Goal: Transaction & Acquisition: Book appointment/travel/reservation

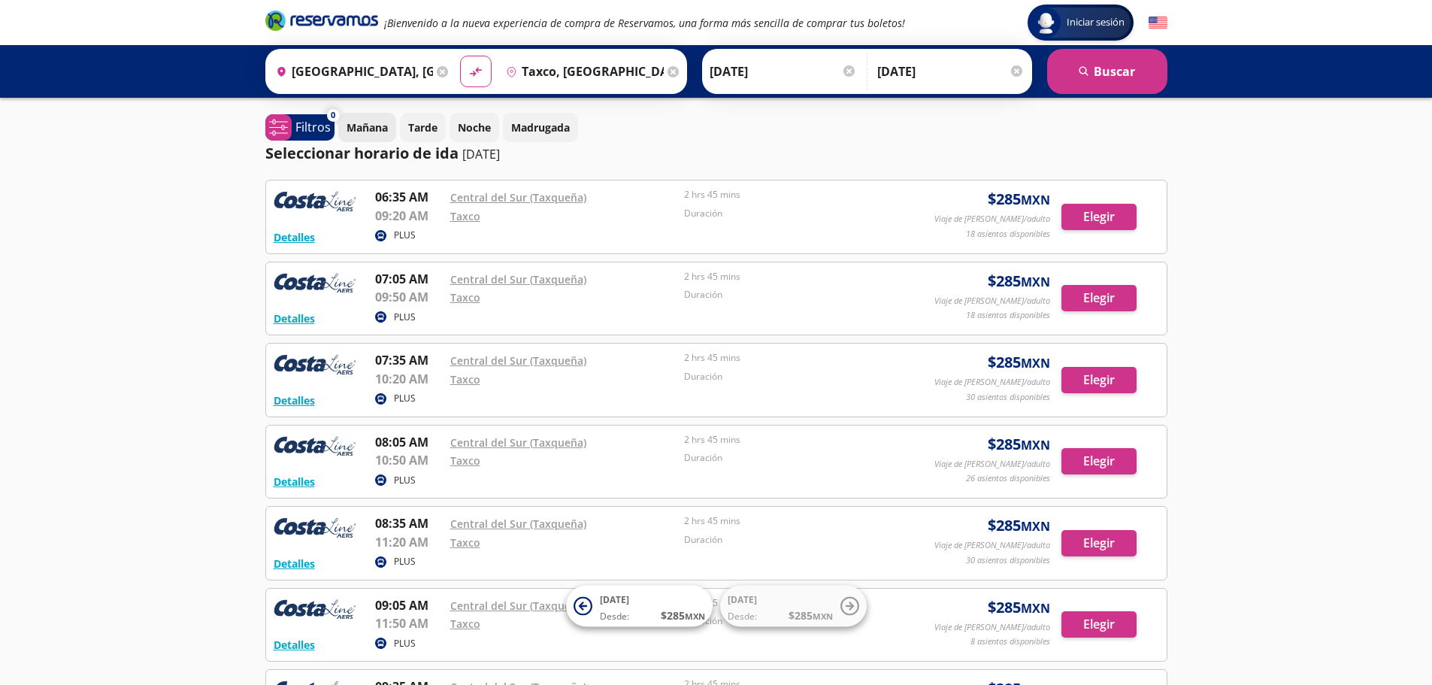
click at [363, 132] on p "Mañana" at bounding box center [367, 128] width 41 height 16
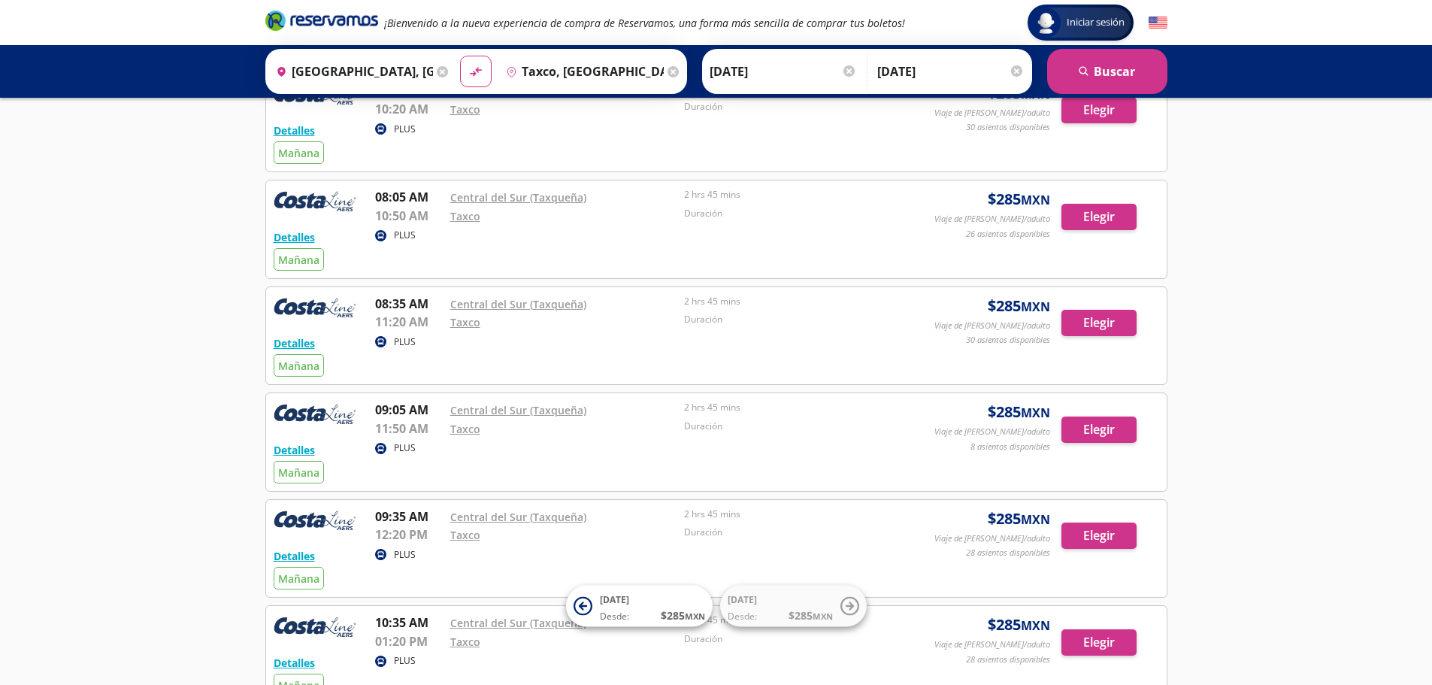
scroll to position [226, 0]
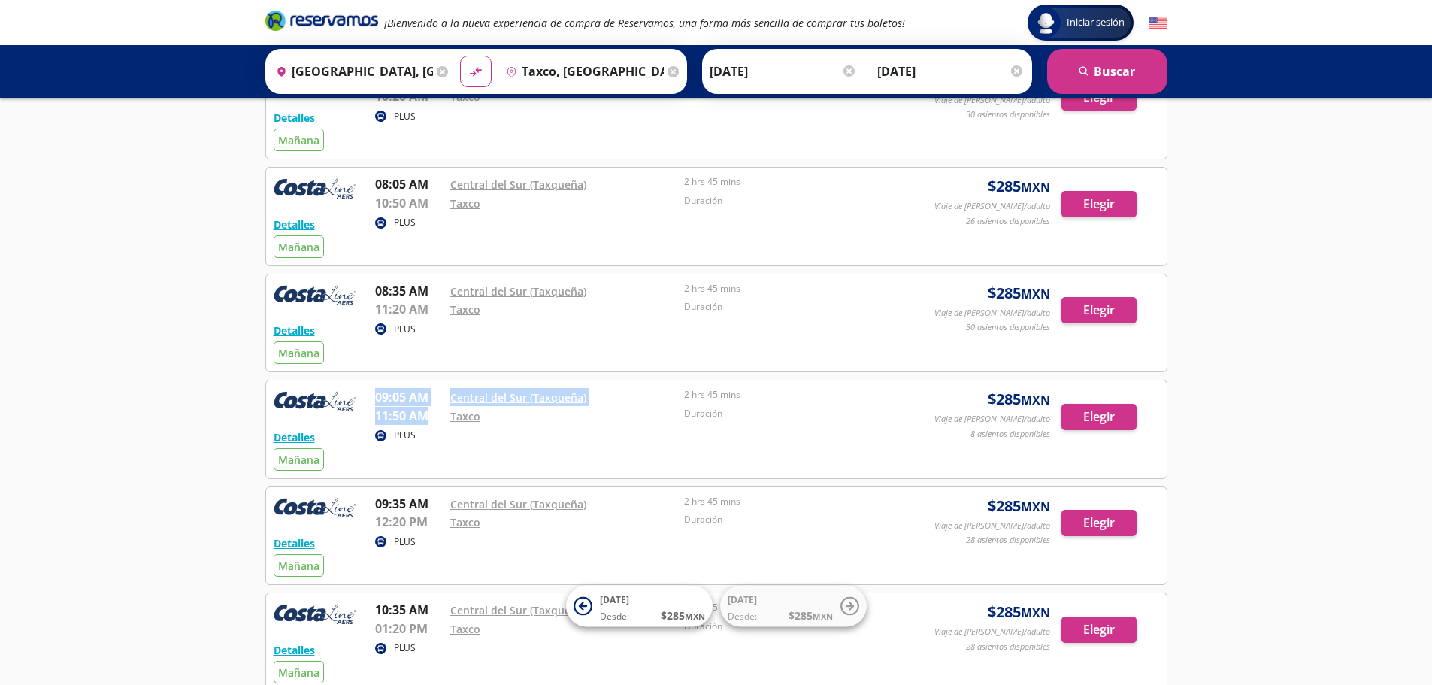
drag, startPoint x: 380, startPoint y: 395, endPoint x: 428, endPoint y: 416, distance: 51.5
click at [428, 416] on div "09:05 AM [GEOGRAPHIC_DATA] (Taxqueña) 11:50 AM Taxco 2 hrs 45 mins Duración" at bounding box center [643, 407] width 536 height 38
click at [1114, 413] on button "Elegir" at bounding box center [1099, 417] width 75 height 26
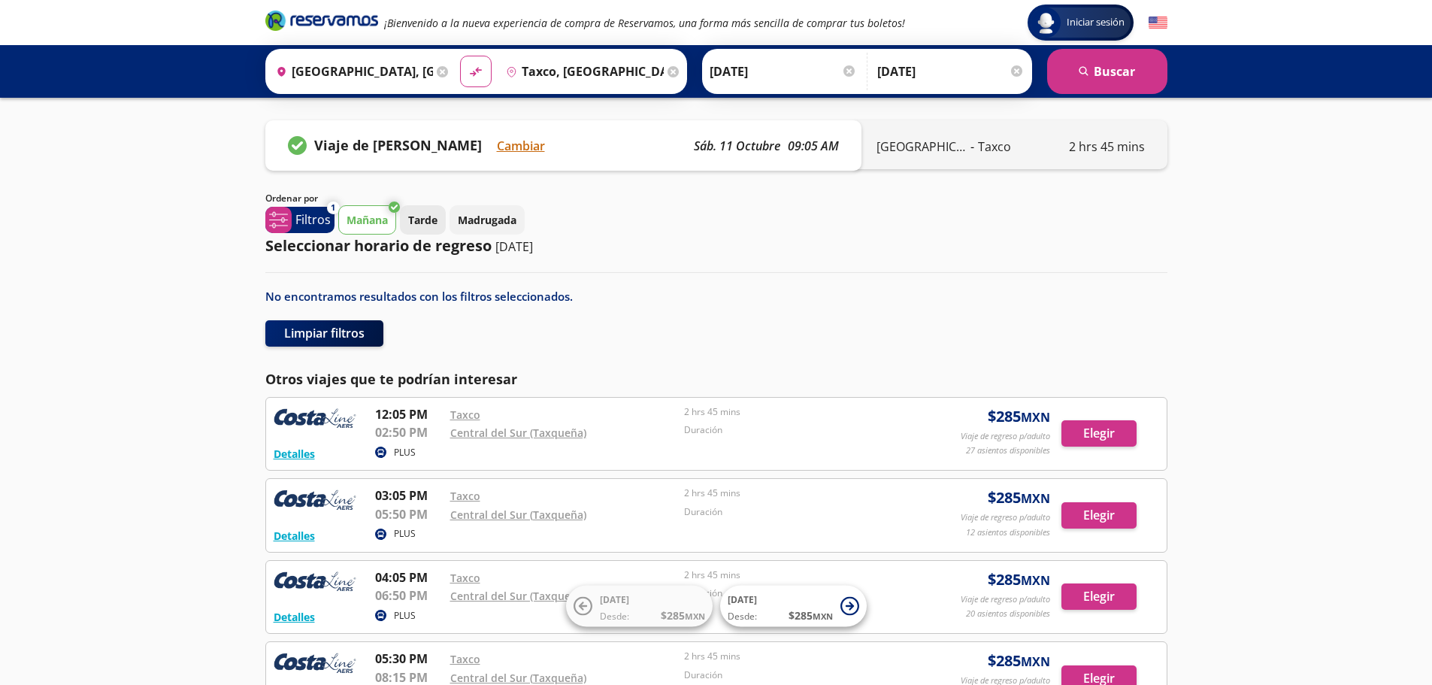
click at [427, 220] on p "Tarde" at bounding box center [422, 220] width 29 height 16
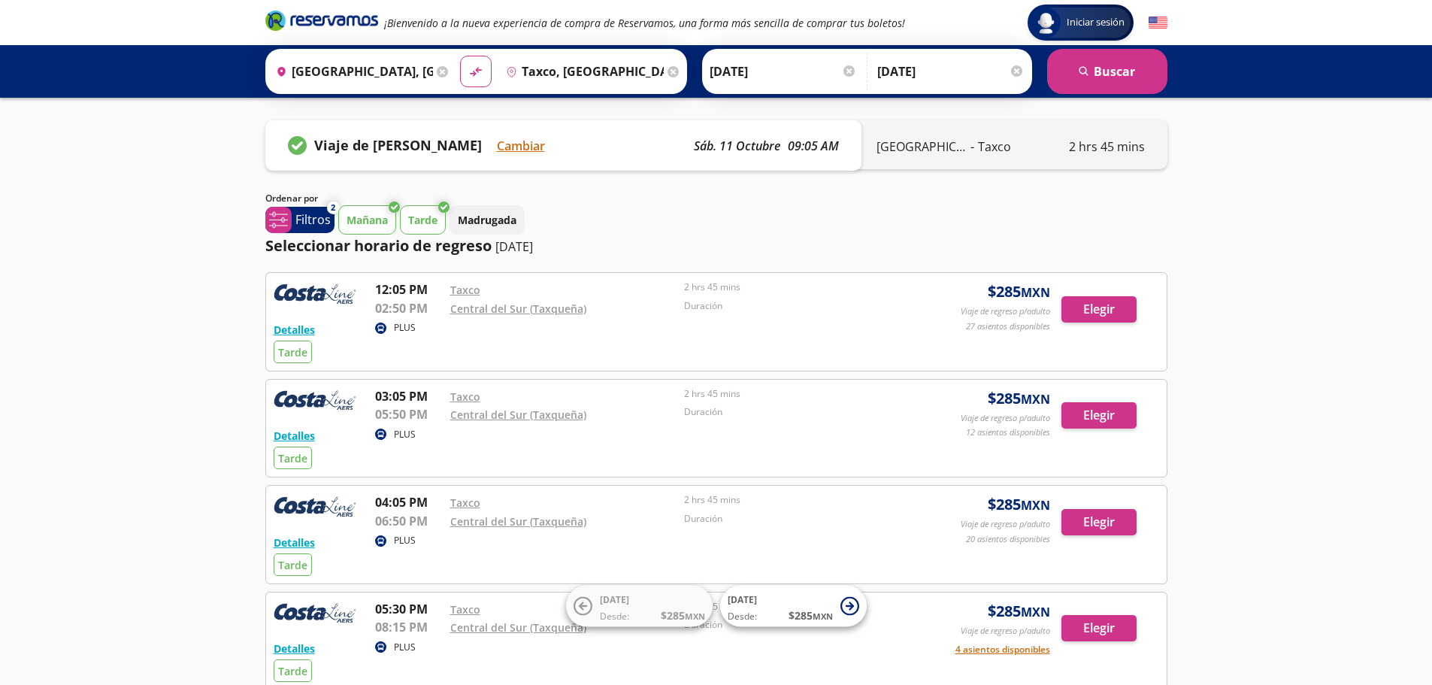
click at [365, 218] on p "Mañana" at bounding box center [367, 220] width 41 height 16
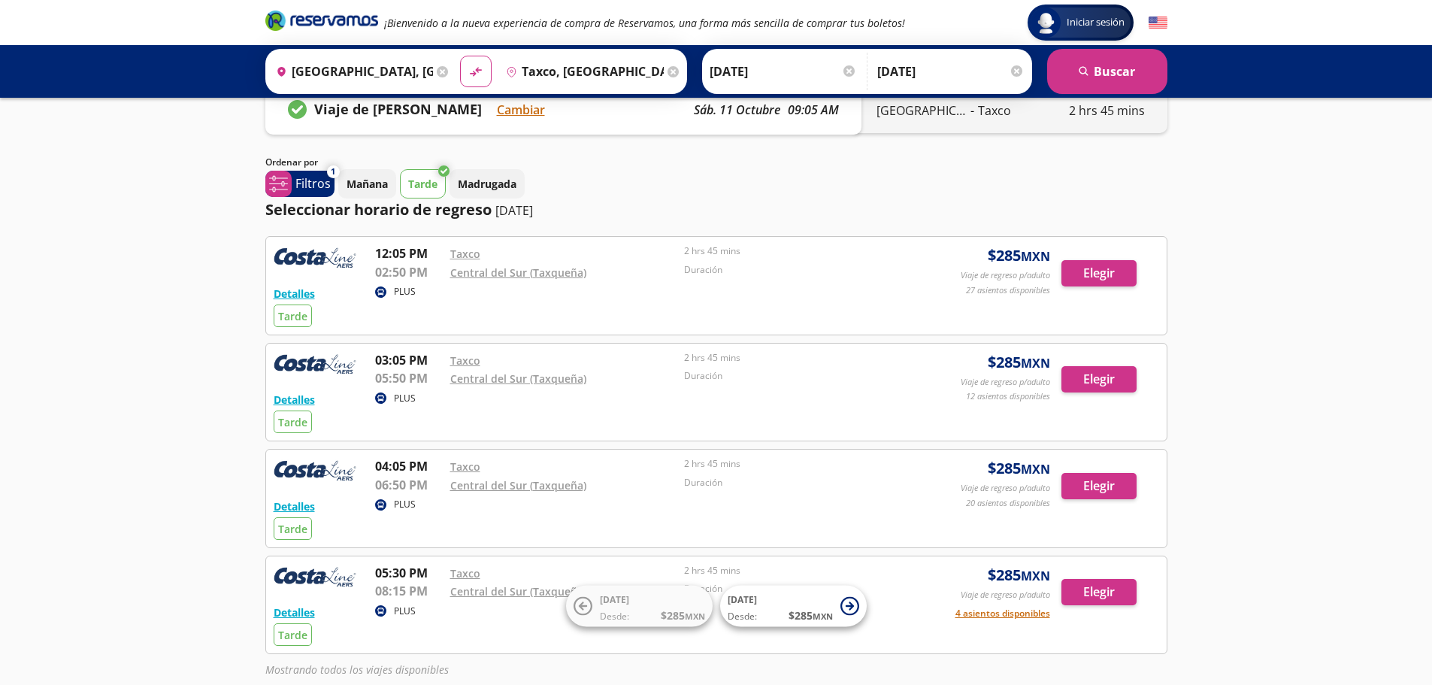
scroll to position [111, 0]
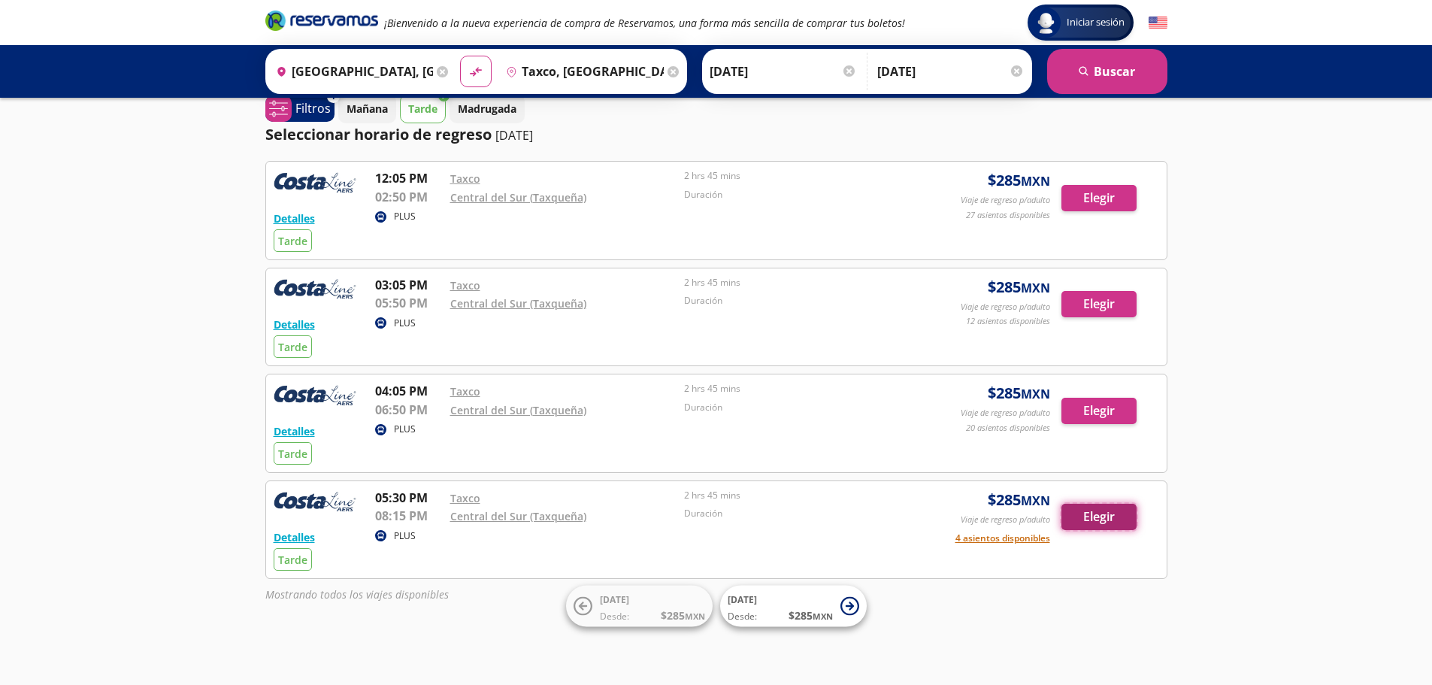
click at [1102, 520] on button "Elegir" at bounding box center [1099, 517] width 75 height 26
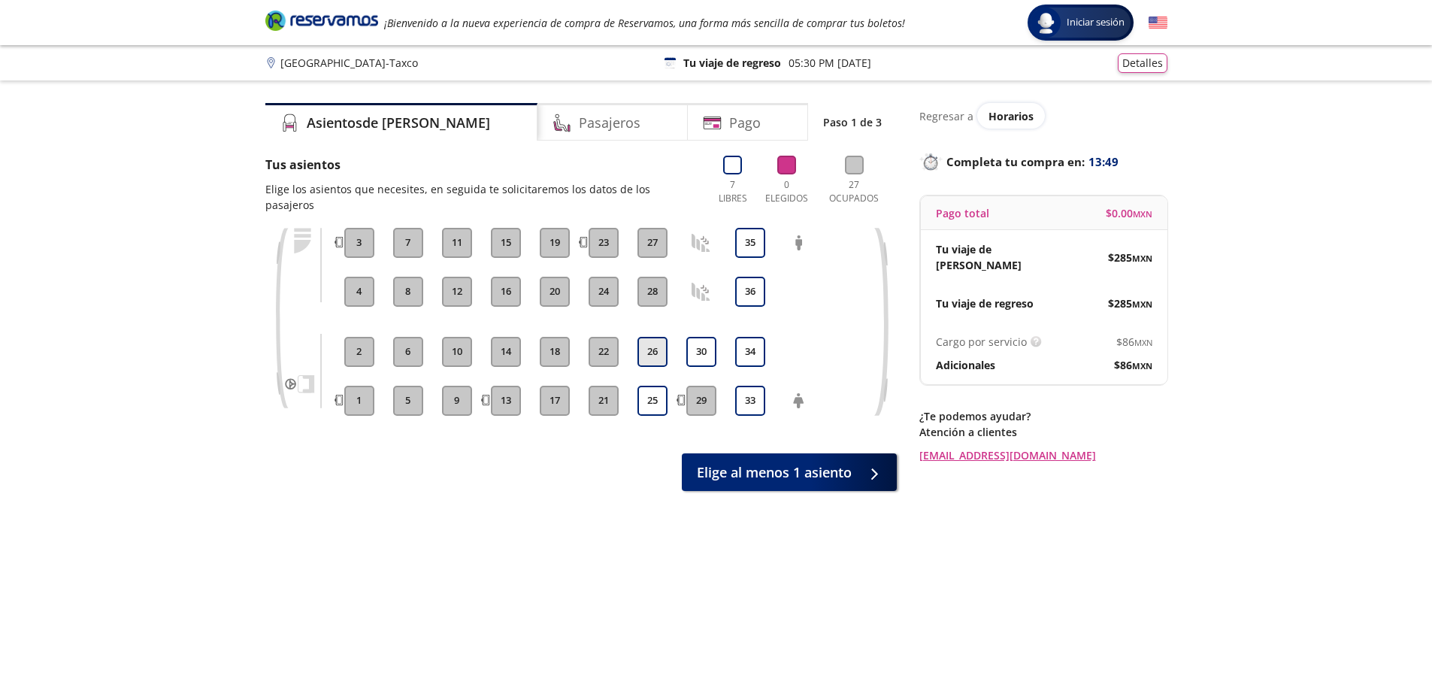
click at [655, 337] on button "26" at bounding box center [653, 352] width 30 height 30
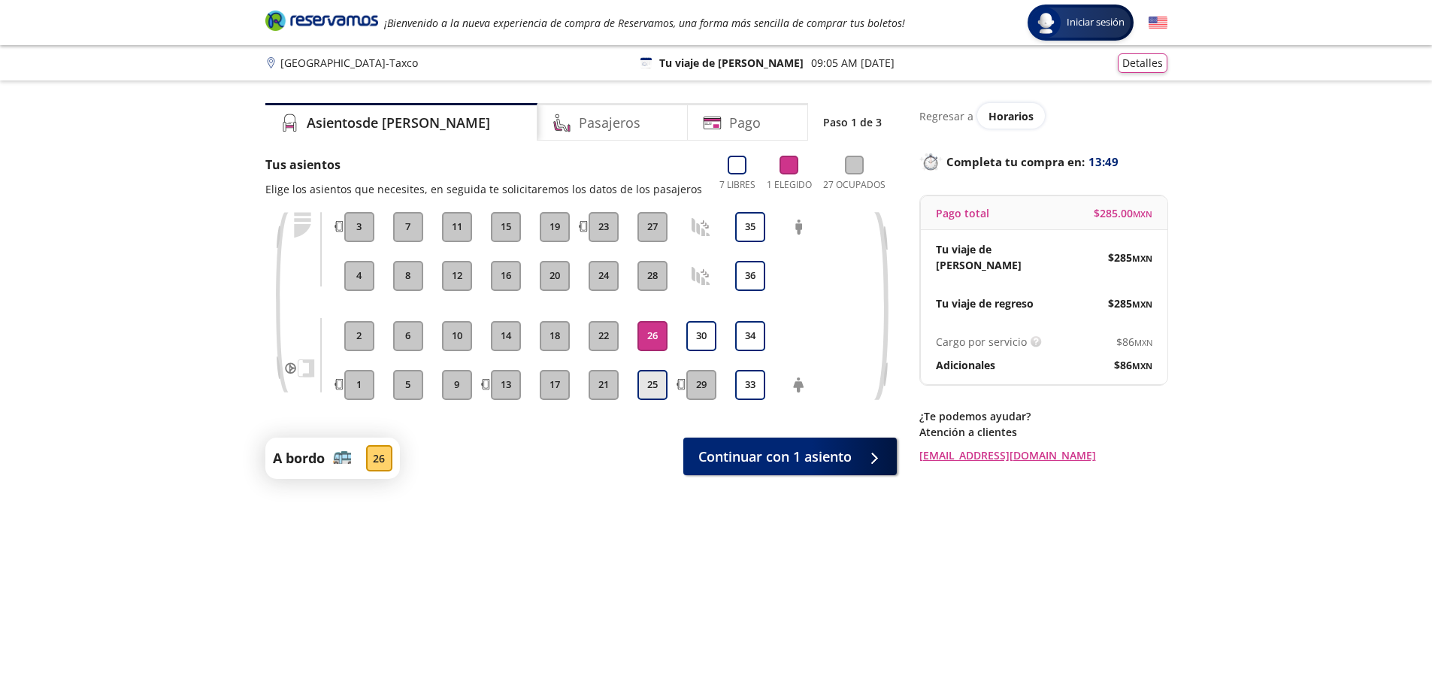
click at [654, 378] on button "25" at bounding box center [653, 385] width 30 height 30
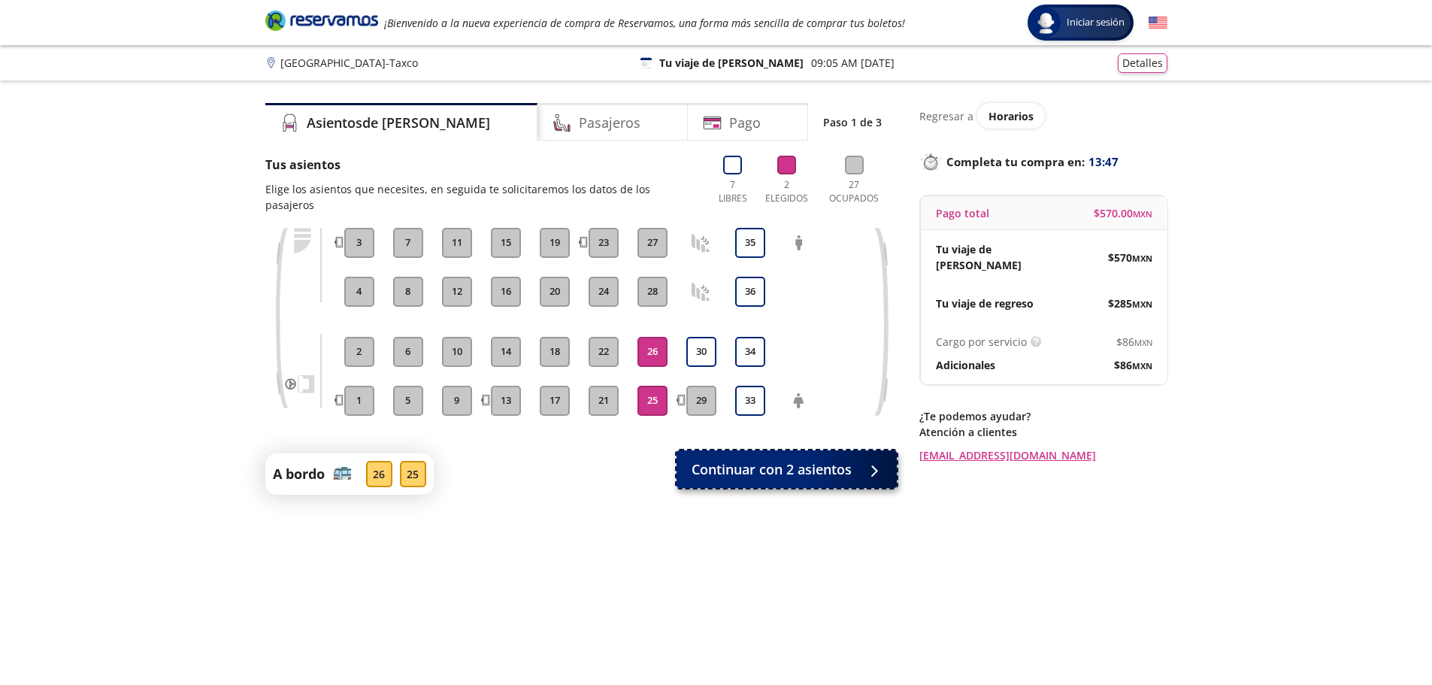
click at [799, 459] on span "Continuar con 2 asientos" at bounding box center [772, 469] width 160 height 20
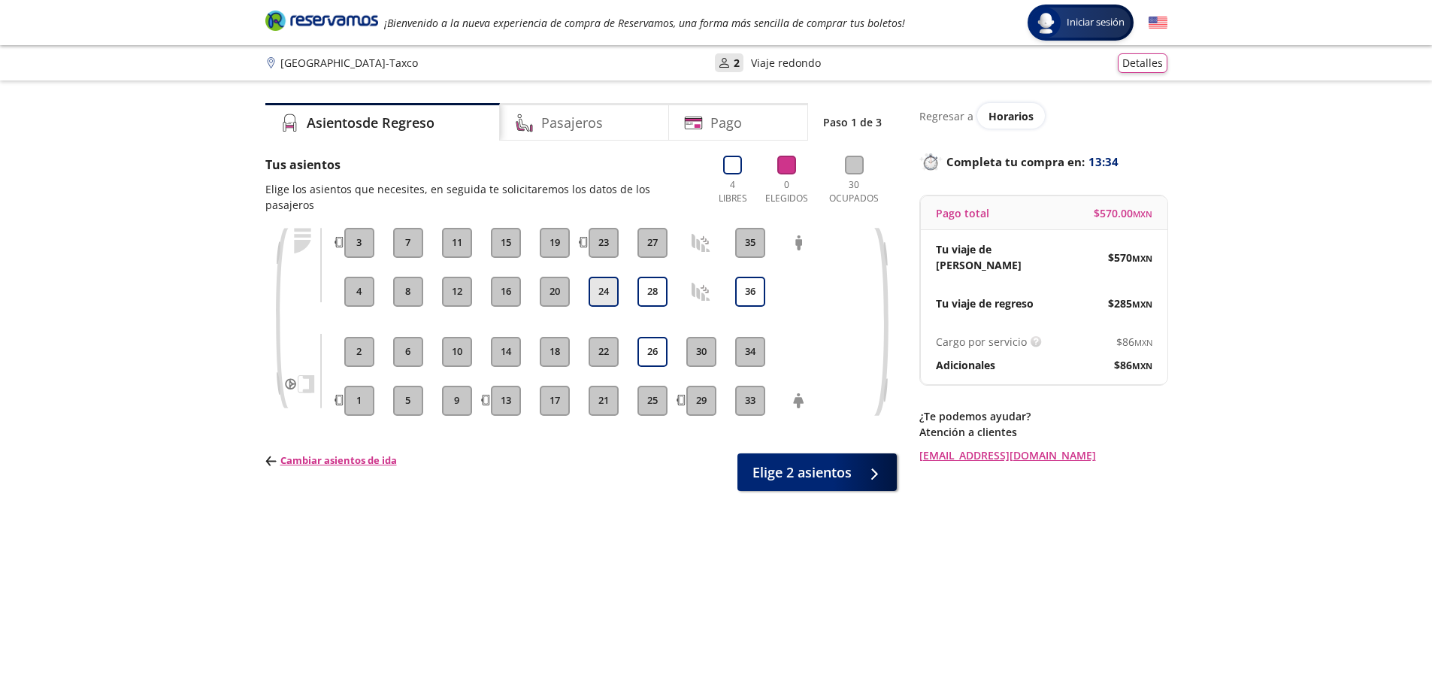
click at [604, 277] on button "24" at bounding box center [604, 292] width 30 height 30
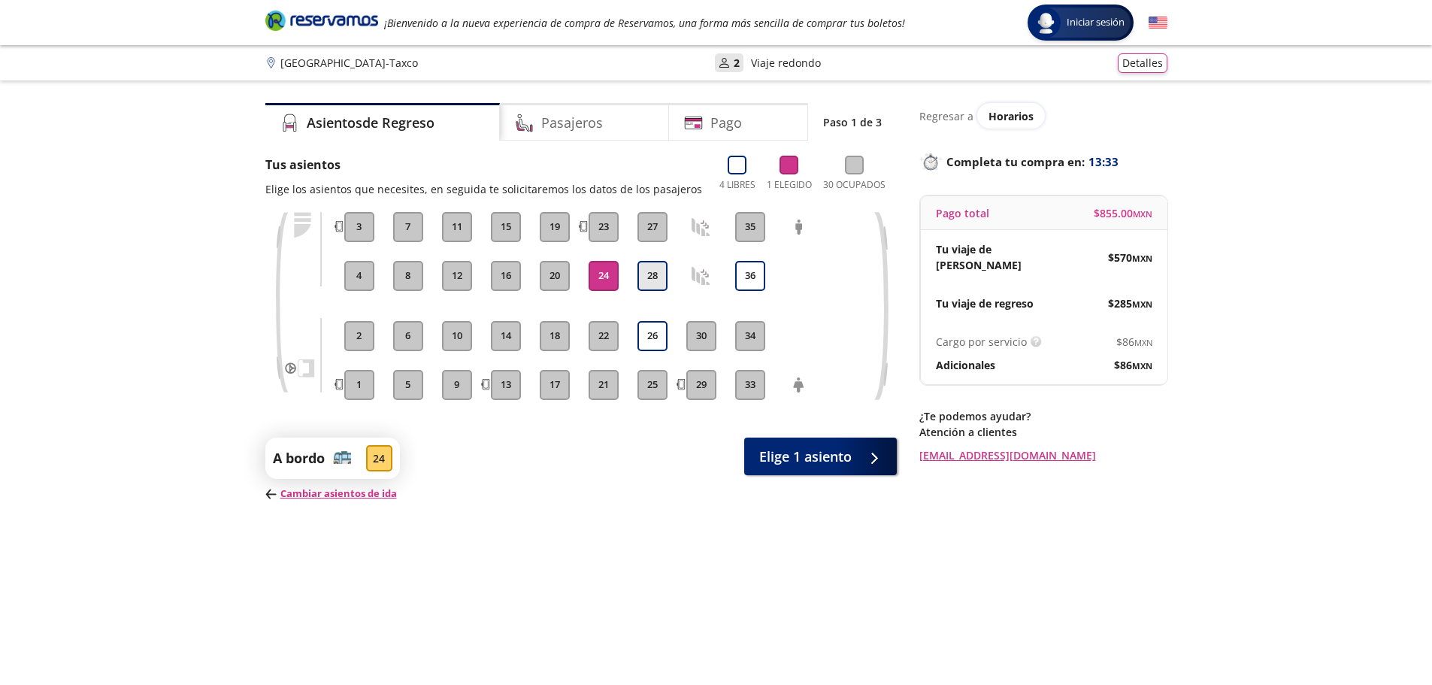
click at [651, 276] on button "28" at bounding box center [653, 276] width 30 height 30
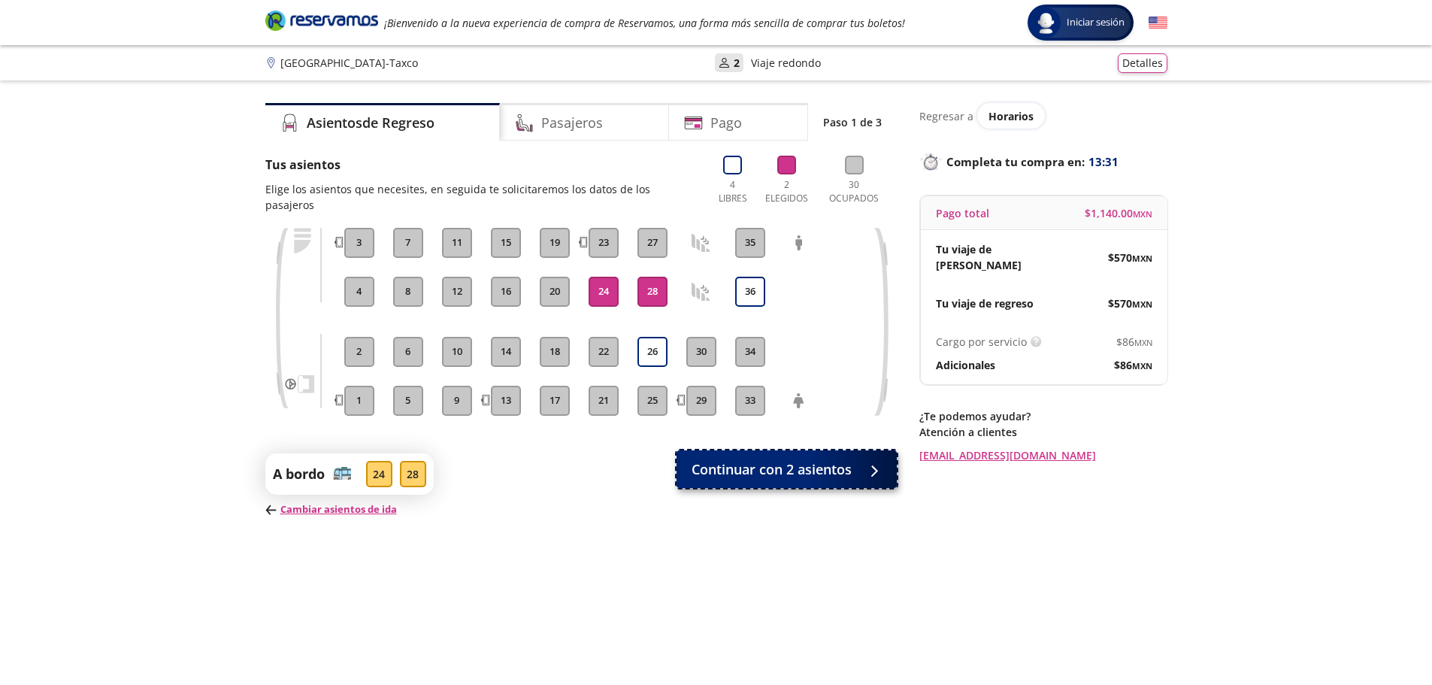
click at [818, 459] on span "Continuar con 2 asientos" at bounding box center [772, 469] width 160 height 20
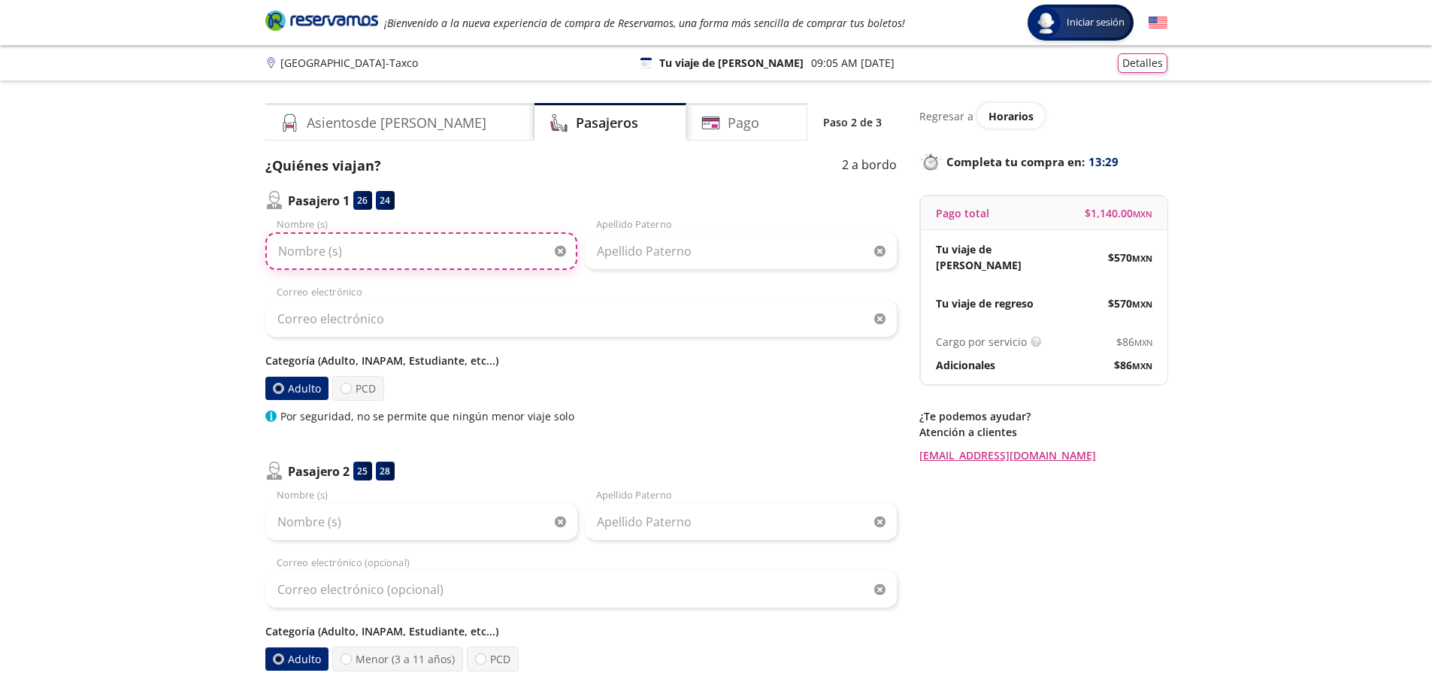
click at [344, 258] on input "Nombre (s)" at bounding box center [421, 251] width 312 height 38
type input "[DEMOGRAPHIC_DATA]"
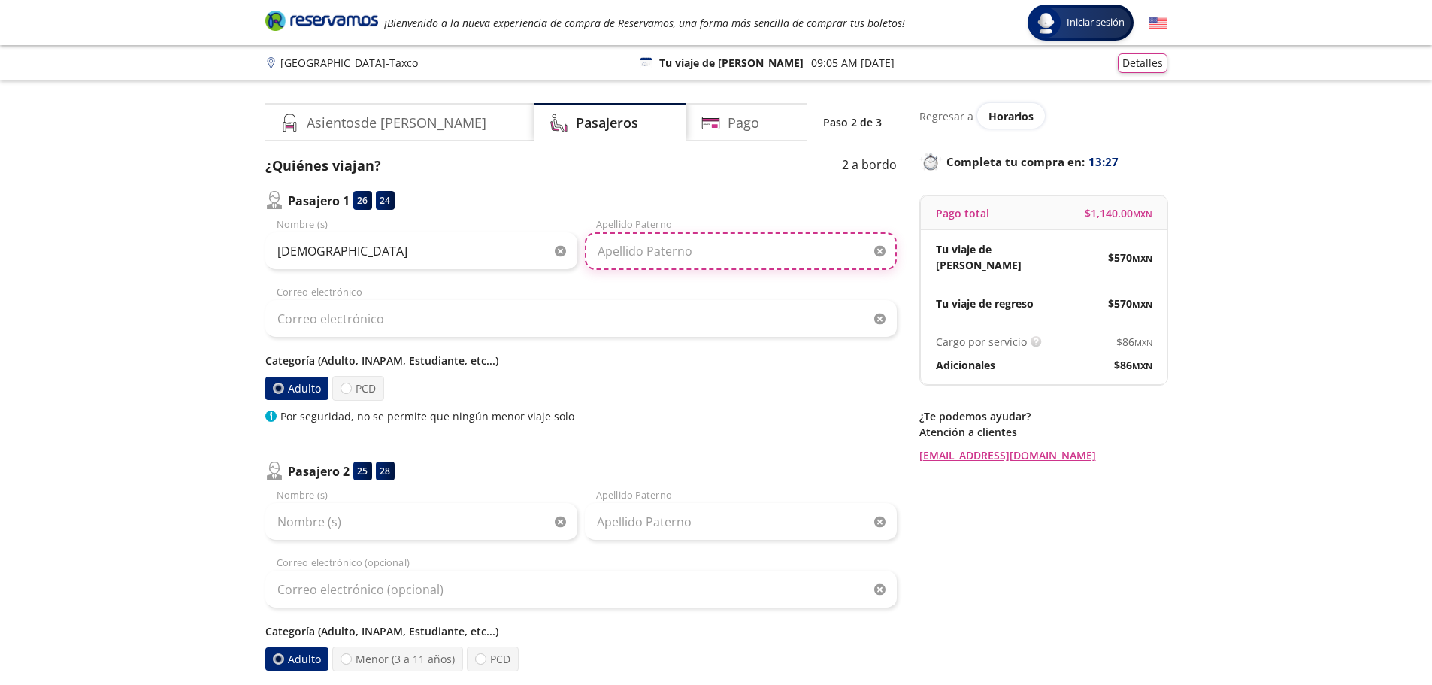
type input "[PERSON_NAME]"
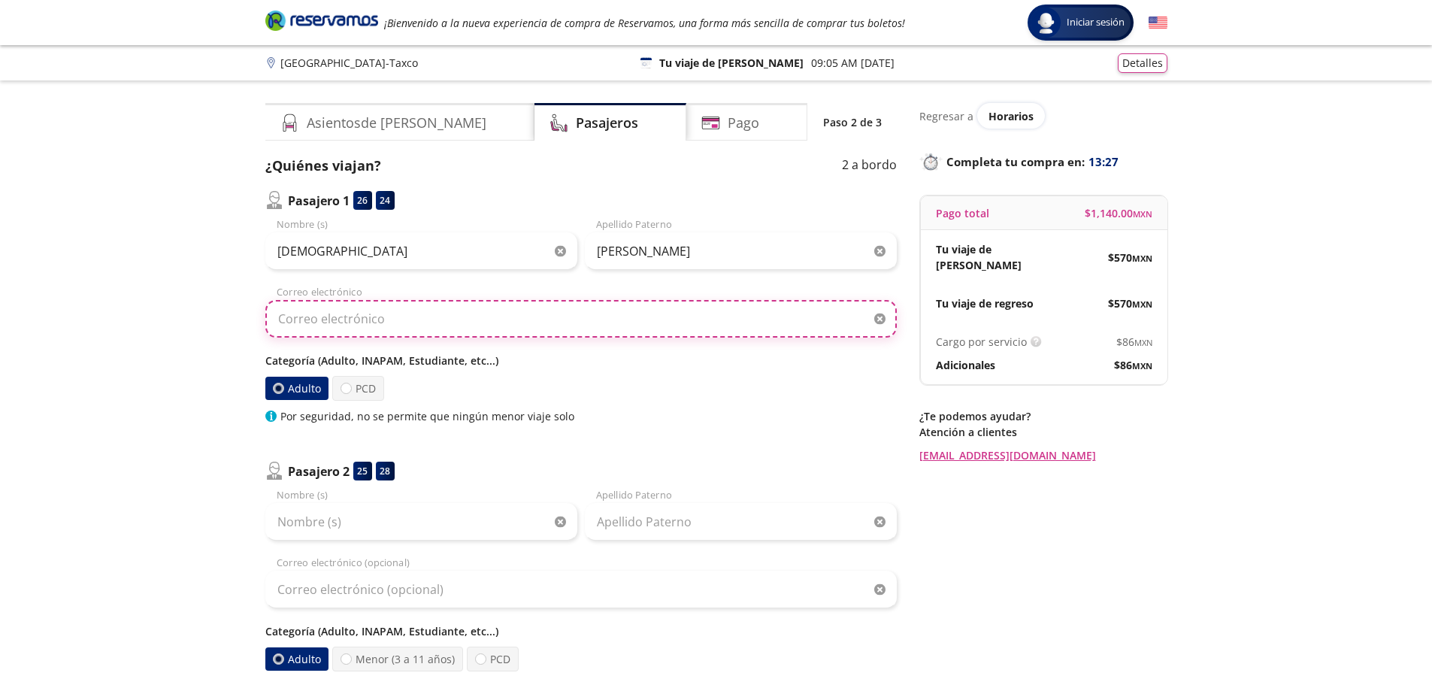
type input "[EMAIL_ADDRESS][DOMAIN_NAME]"
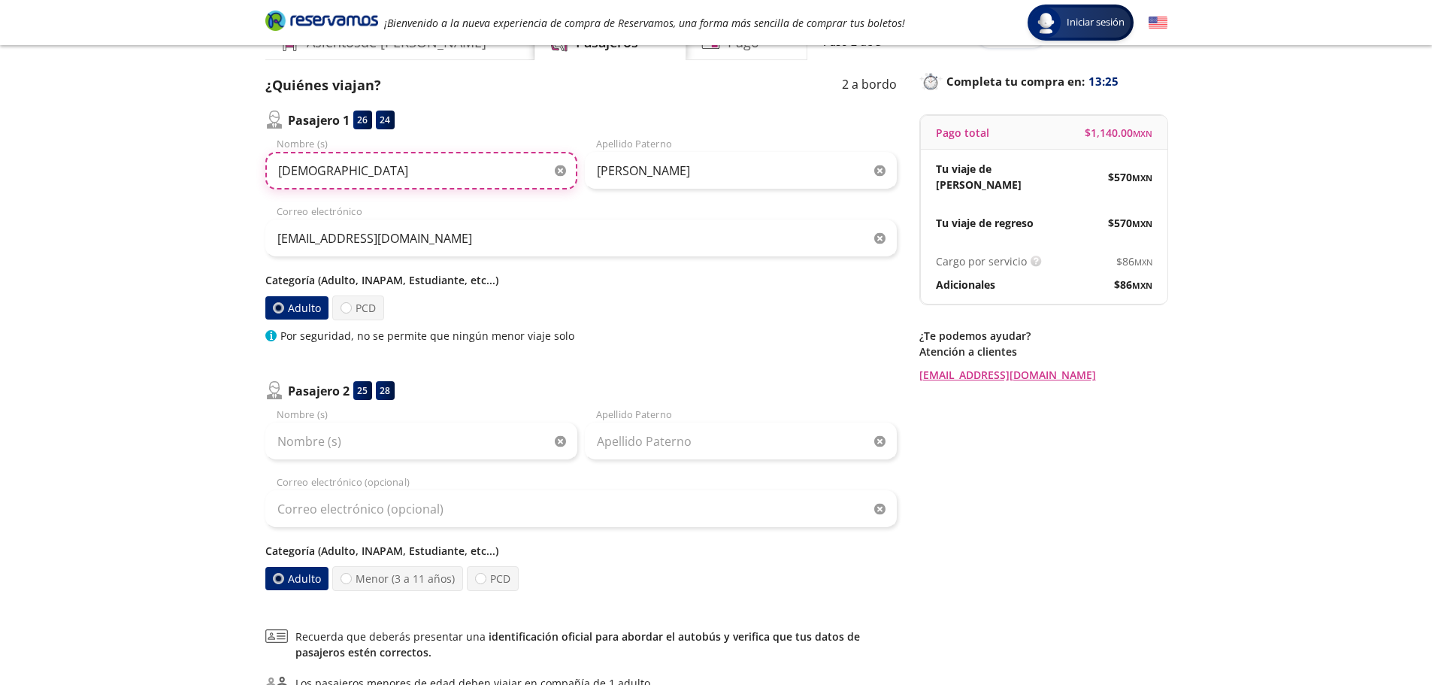
scroll to position [150, 0]
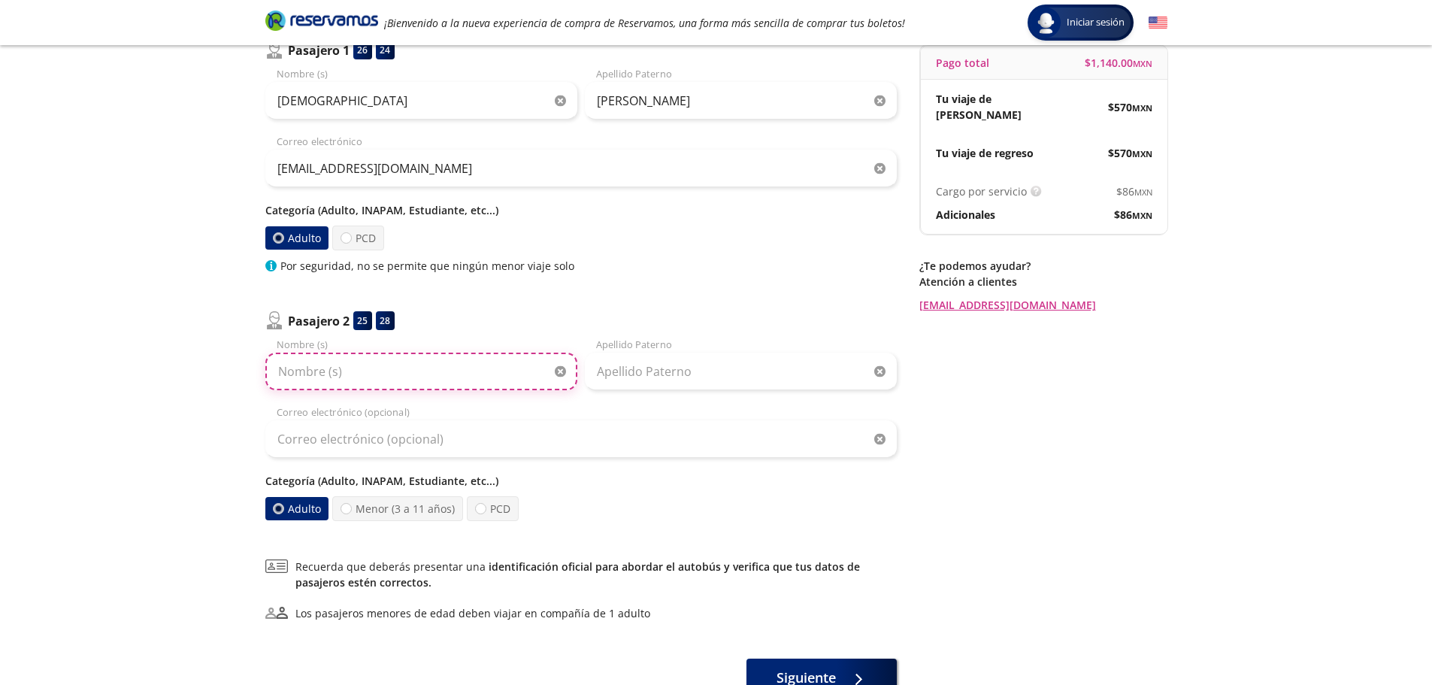
drag, startPoint x: 343, startPoint y: 378, endPoint x: 401, endPoint y: 379, distance: 57.9
click at [343, 378] on input "Nombre (s)" at bounding box center [421, 372] width 312 height 38
type input "[PERSON_NAME]"
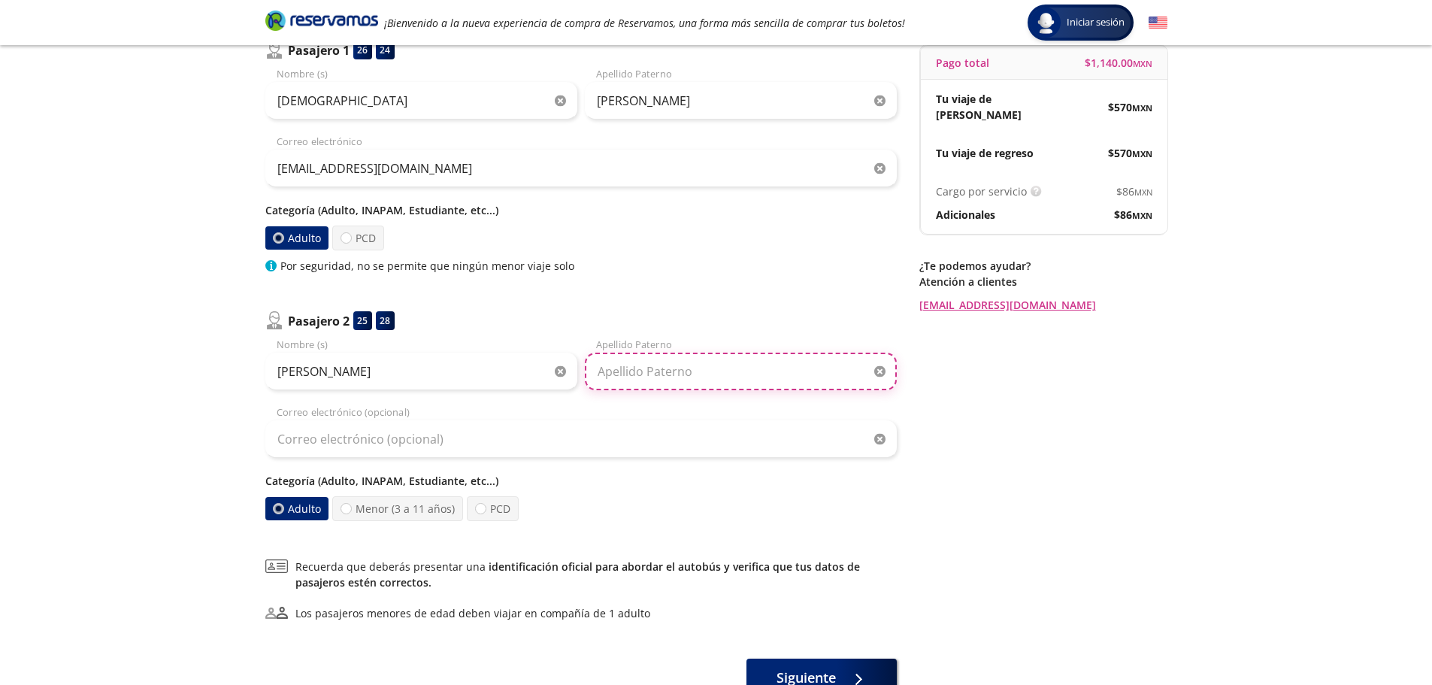
click at [655, 375] on input "Apellido Paterno" at bounding box center [741, 372] width 312 height 38
type input "[PERSON_NAME]"
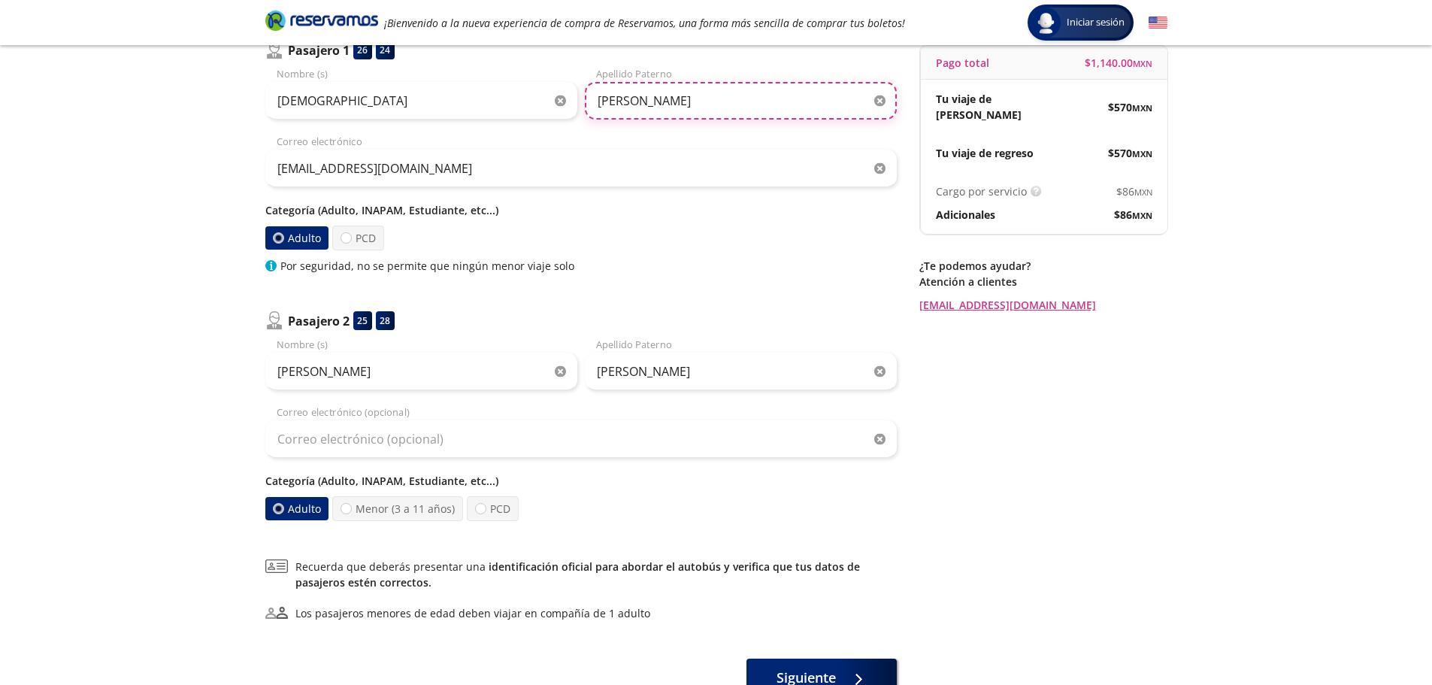
drag, startPoint x: 708, startPoint y: 101, endPoint x: 649, endPoint y: 107, distance: 59.7
click at [649, 107] on input "[PERSON_NAME]" at bounding box center [741, 101] width 312 height 38
type input "[PERSON_NAME]"
click at [731, 250] on div "Adulto PCD" at bounding box center [581, 238] width 632 height 25
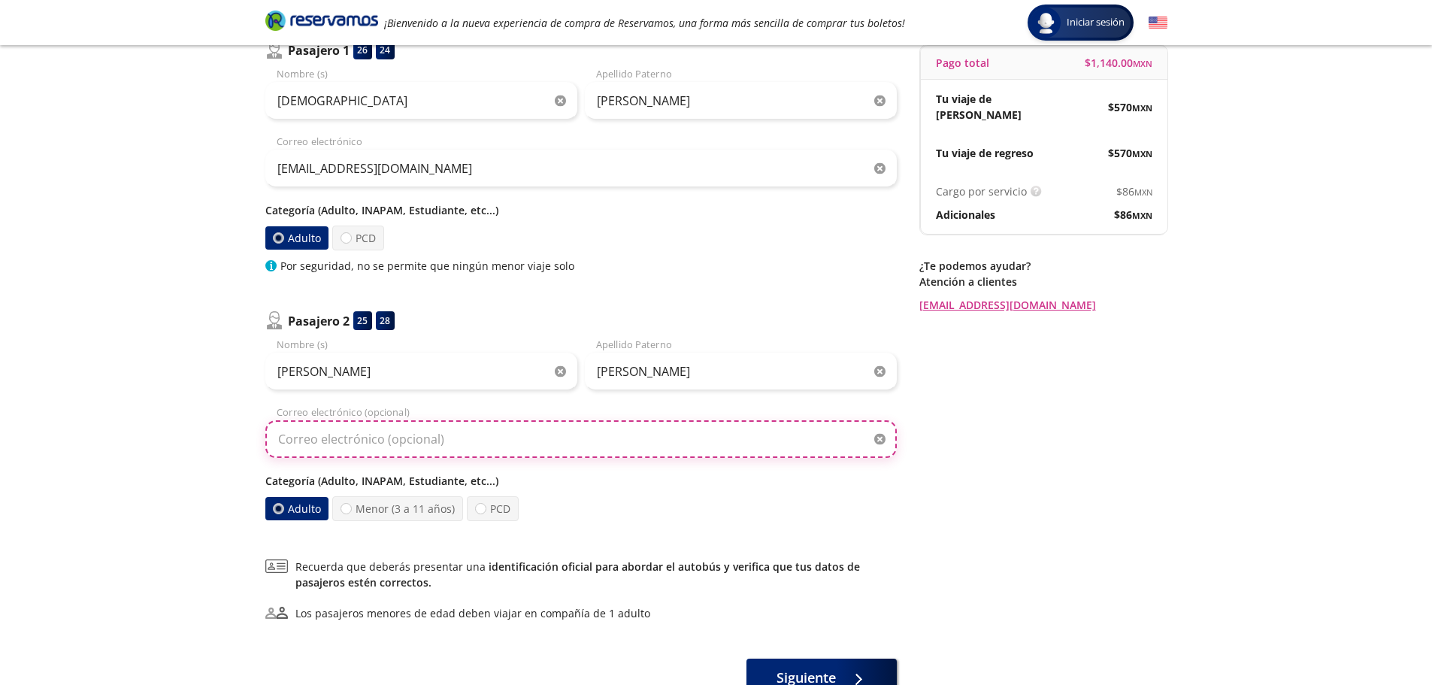
click at [353, 443] on input "Correo electrónico (opcional)" at bounding box center [581, 439] width 632 height 38
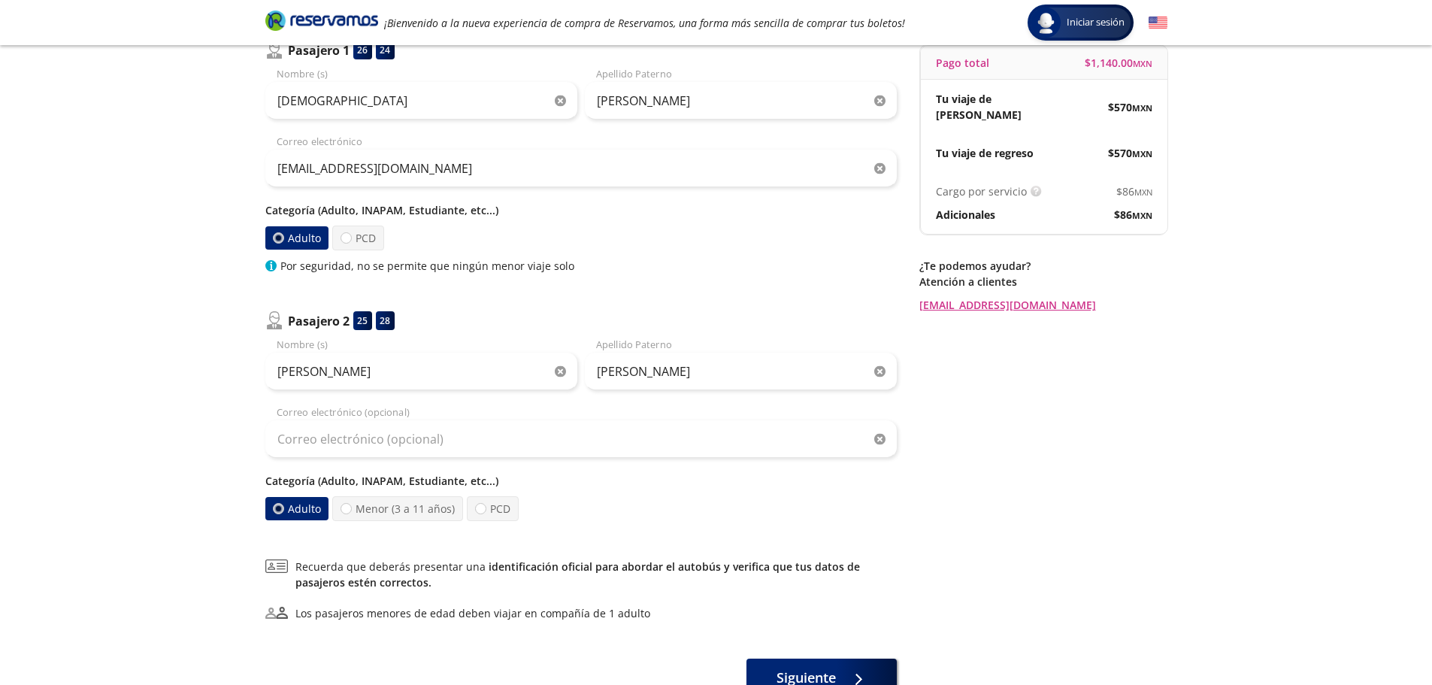
click at [180, 431] on div "Group 9 Created with Sketch. Datos para la compra Ciudad de México - Taxco Inic…" at bounding box center [716, 322] width 1432 height 944
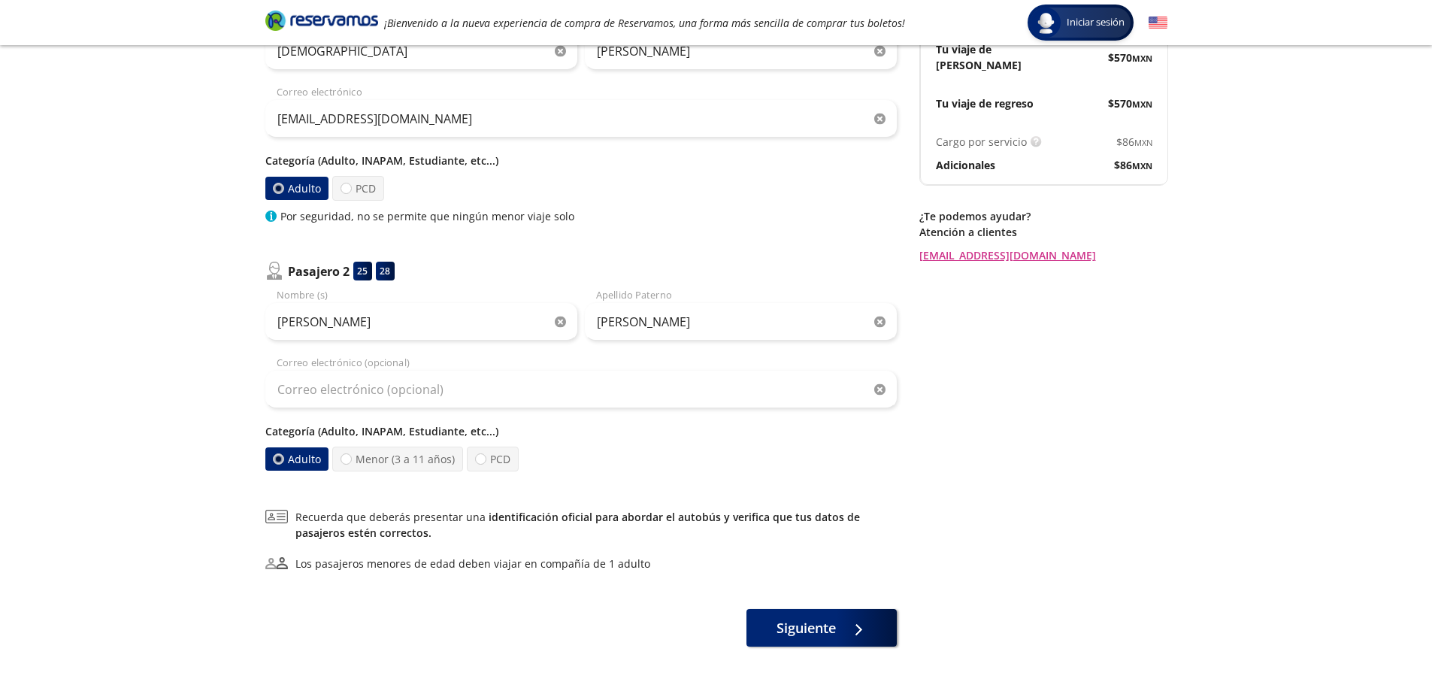
scroll to position [259, 0]
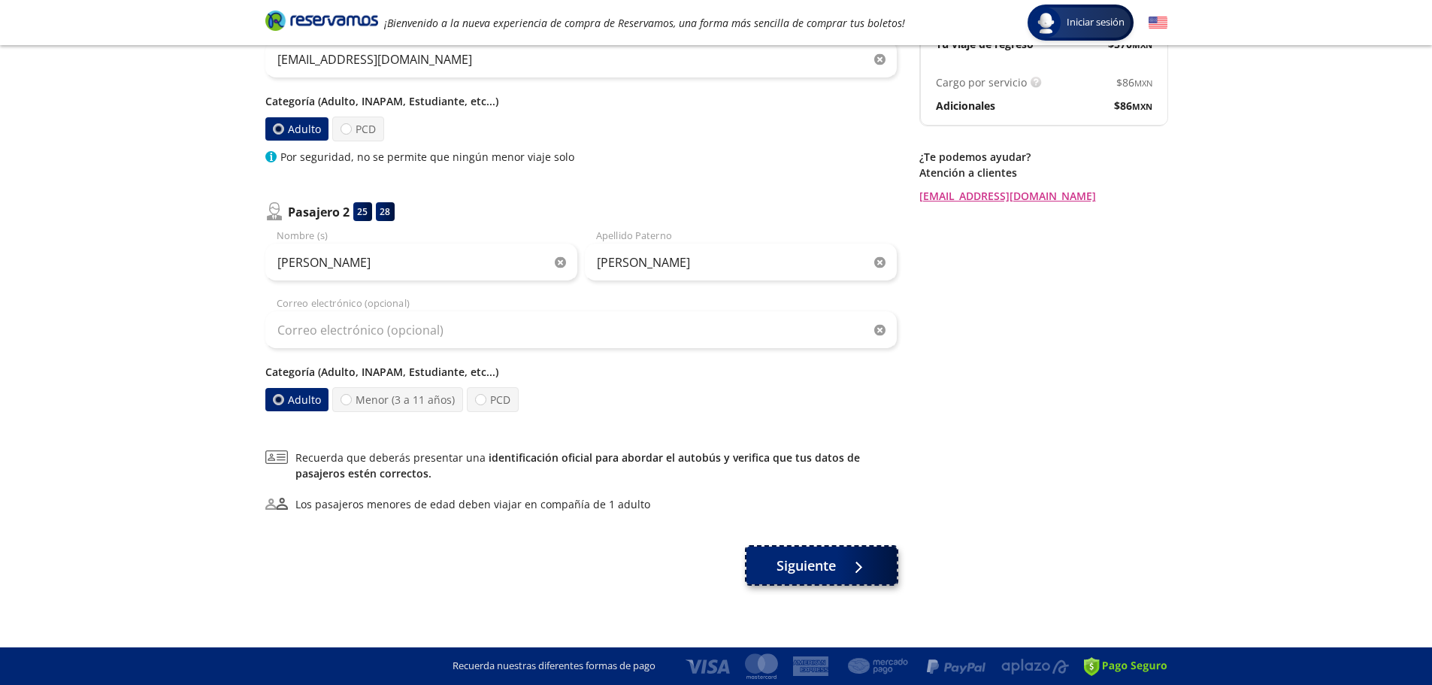
click at [832, 569] on span "Siguiente" at bounding box center [806, 566] width 59 height 20
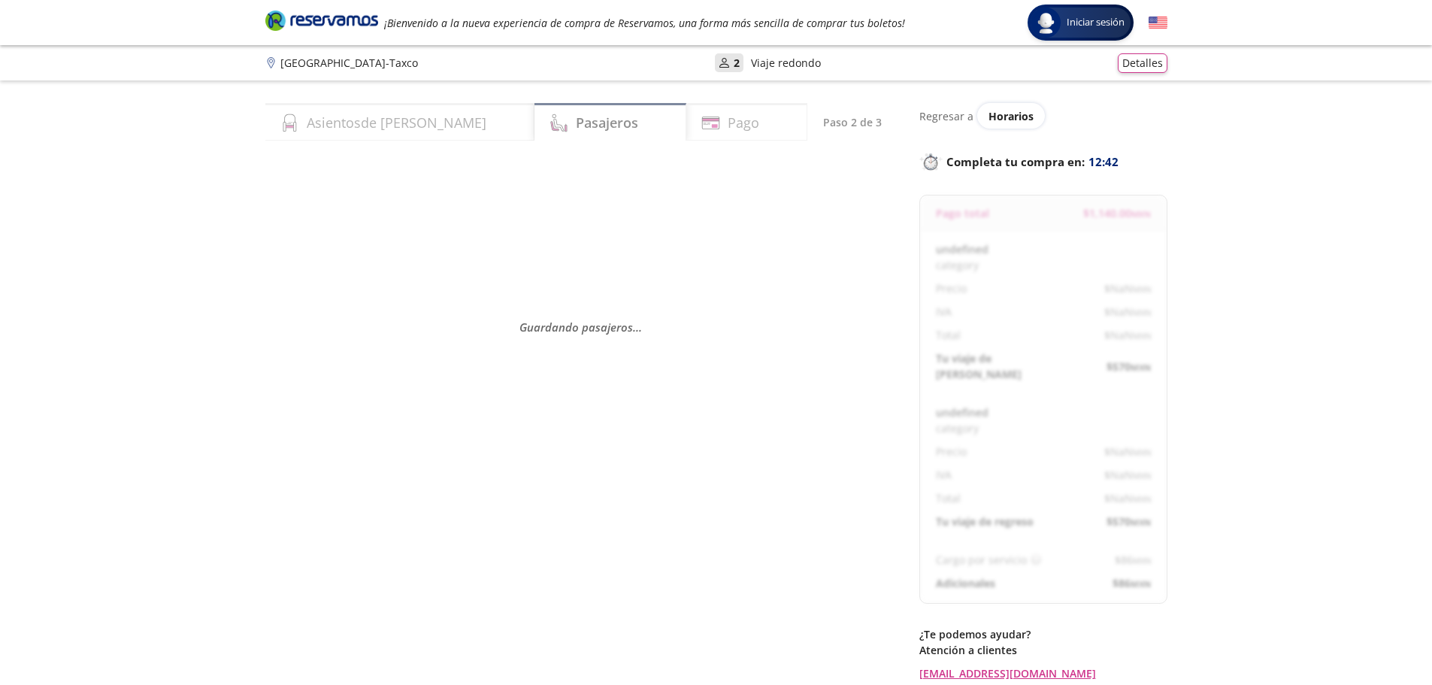
select select "MX"
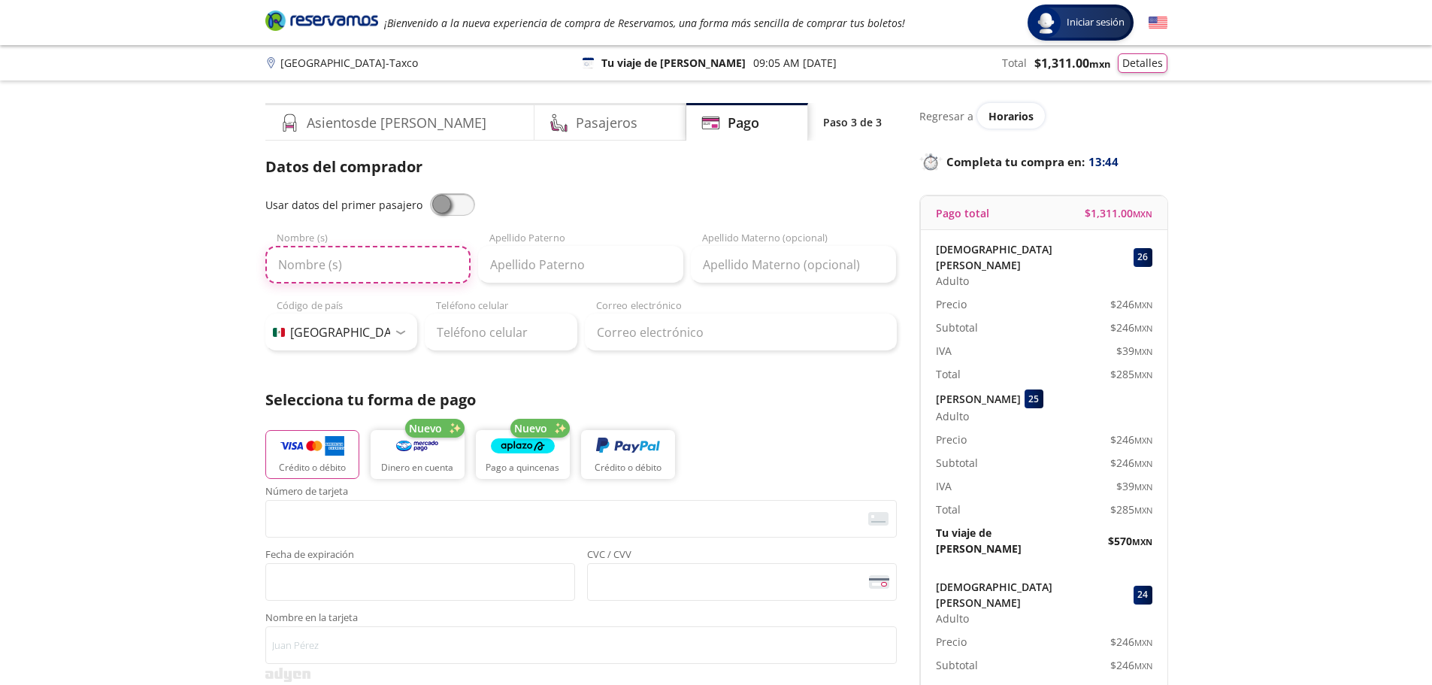
click at [322, 266] on input "Nombre (s)" at bounding box center [367, 265] width 205 height 38
type input "[DEMOGRAPHIC_DATA]"
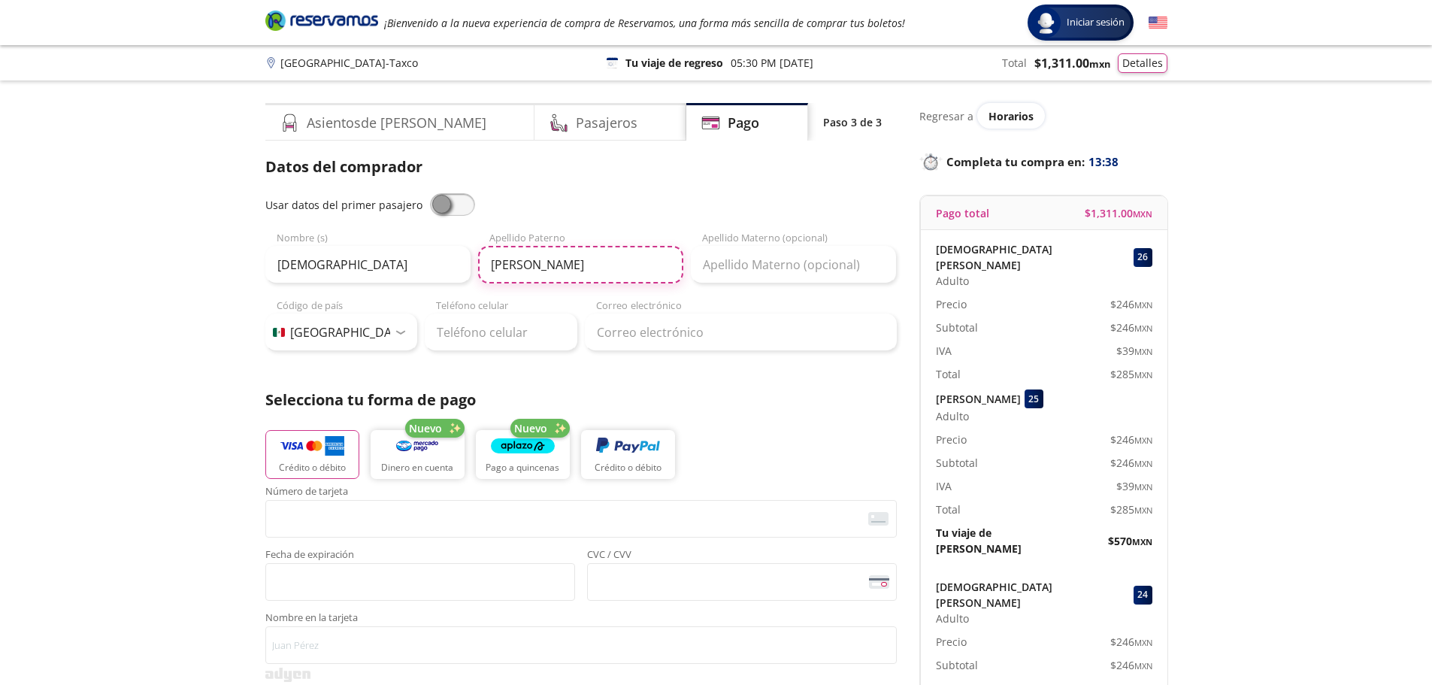
type input "[PERSON_NAME]"
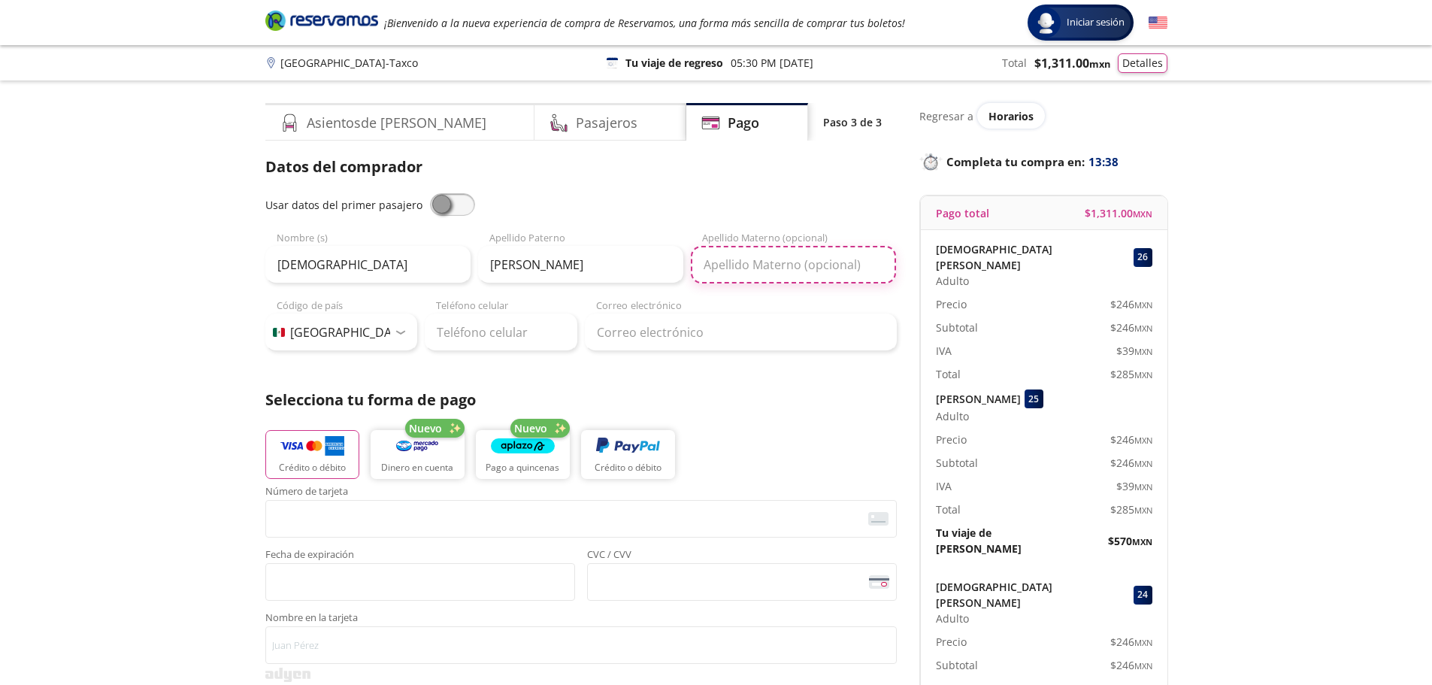
type input "[PERSON_NAME]"
type input "55 4812 1820"
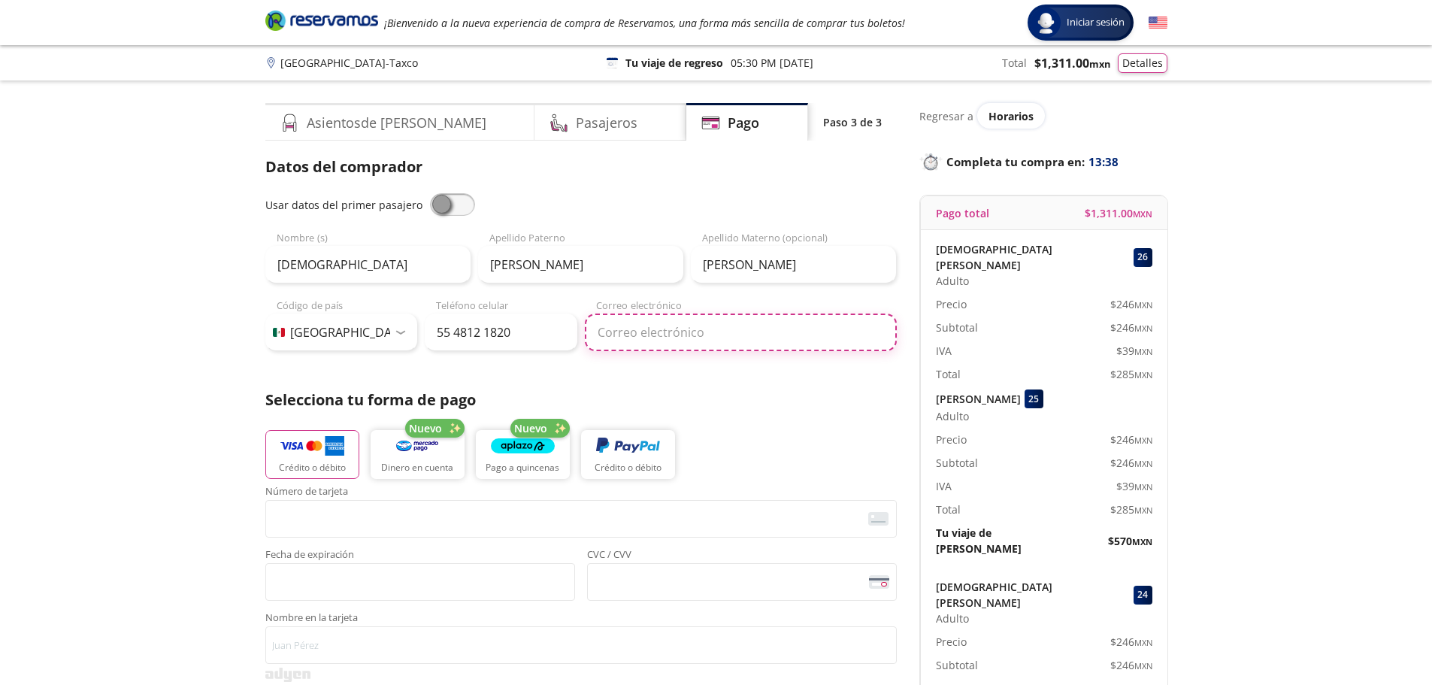
type input "[EMAIL_ADDRESS][DOMAIN_NAME]"
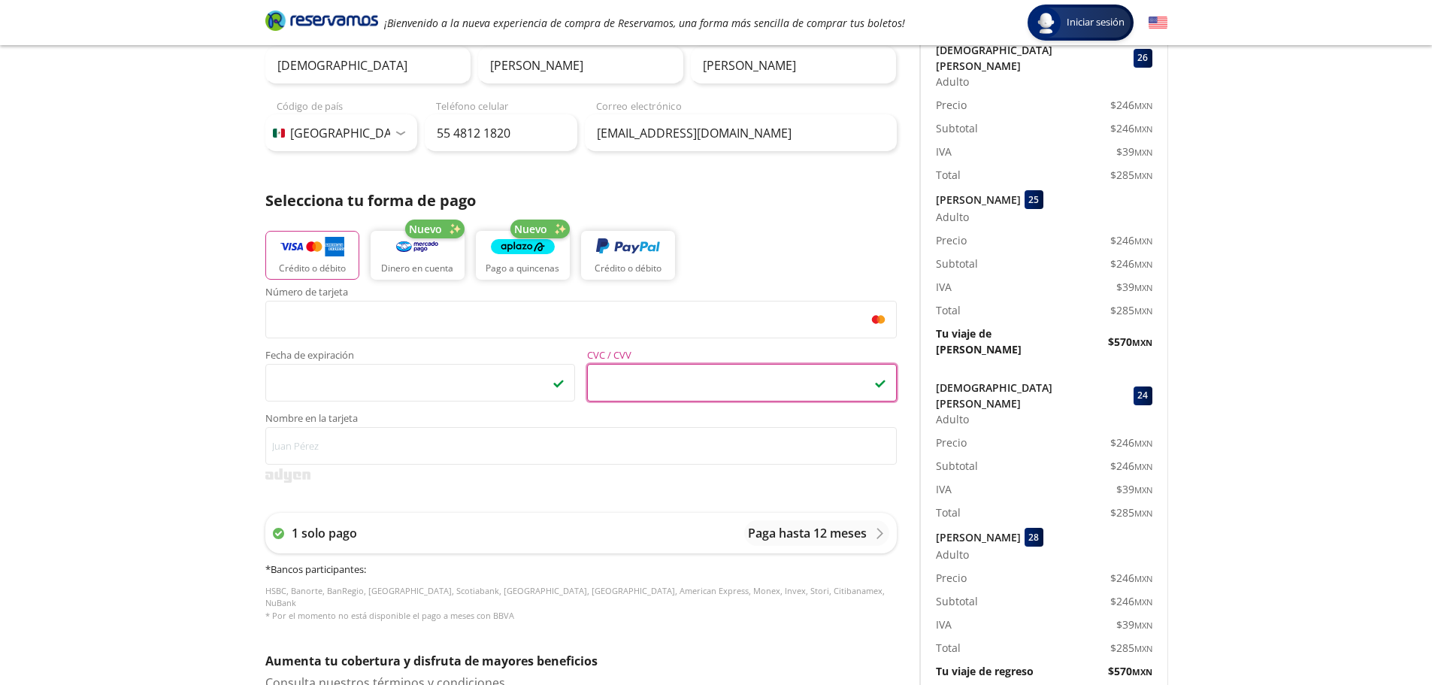
scroll to position [226, 0]
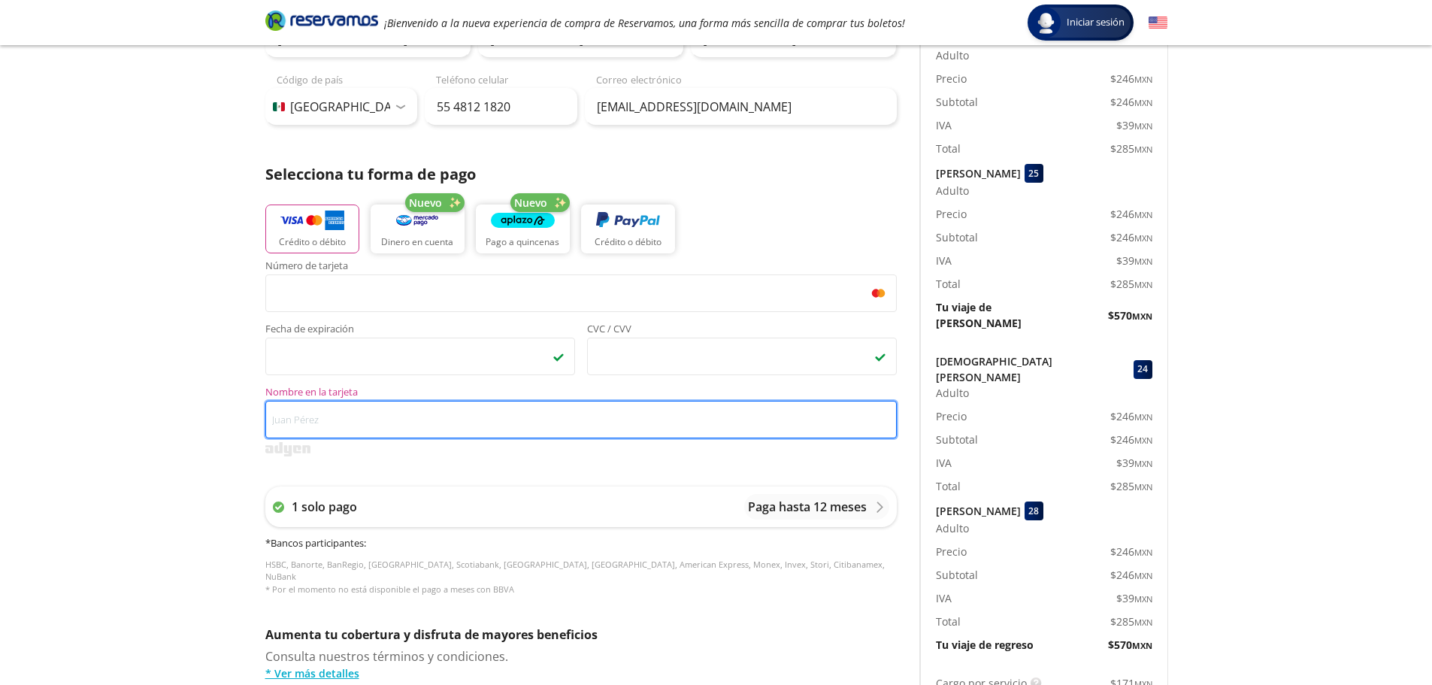
click at [380, 430] on input "Nombre en la tarjeta" at bounding box center [581, 420] width 632 height 38
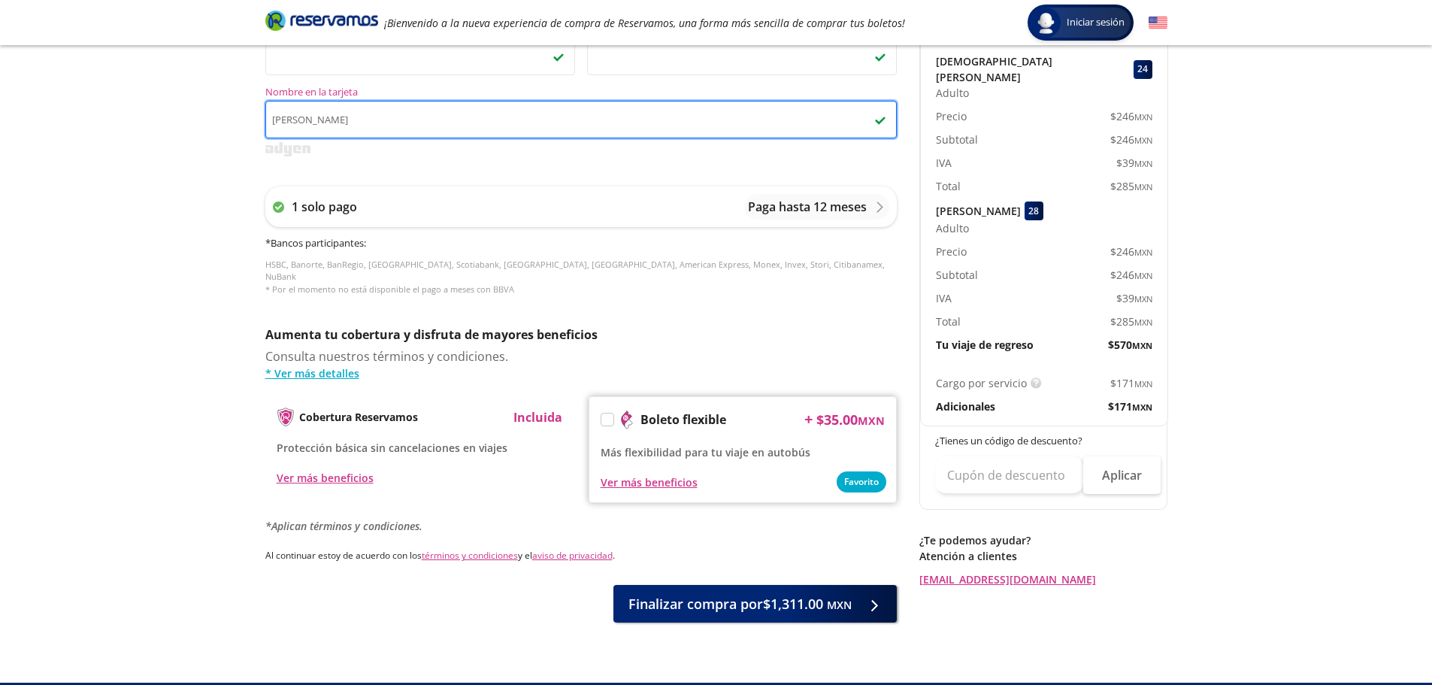
scroll to position [526, 0]
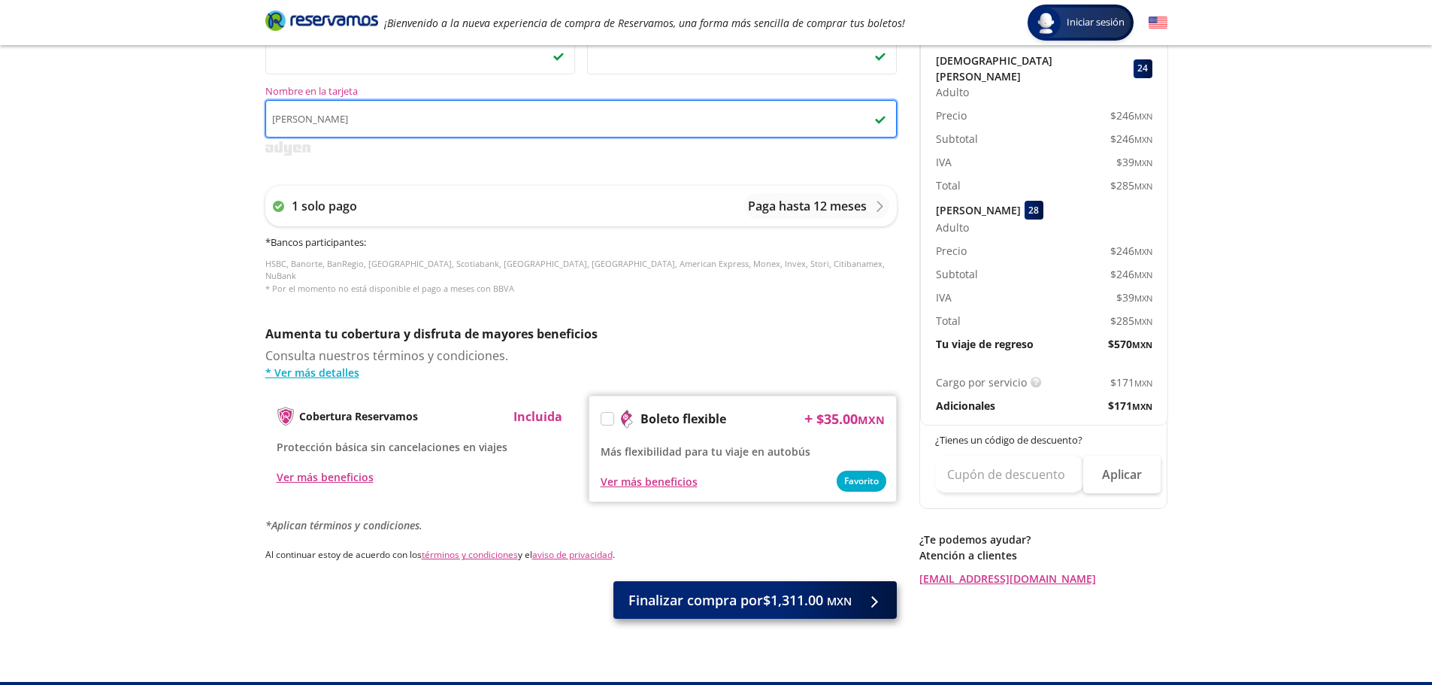
type input "[PERSON_NAME]"
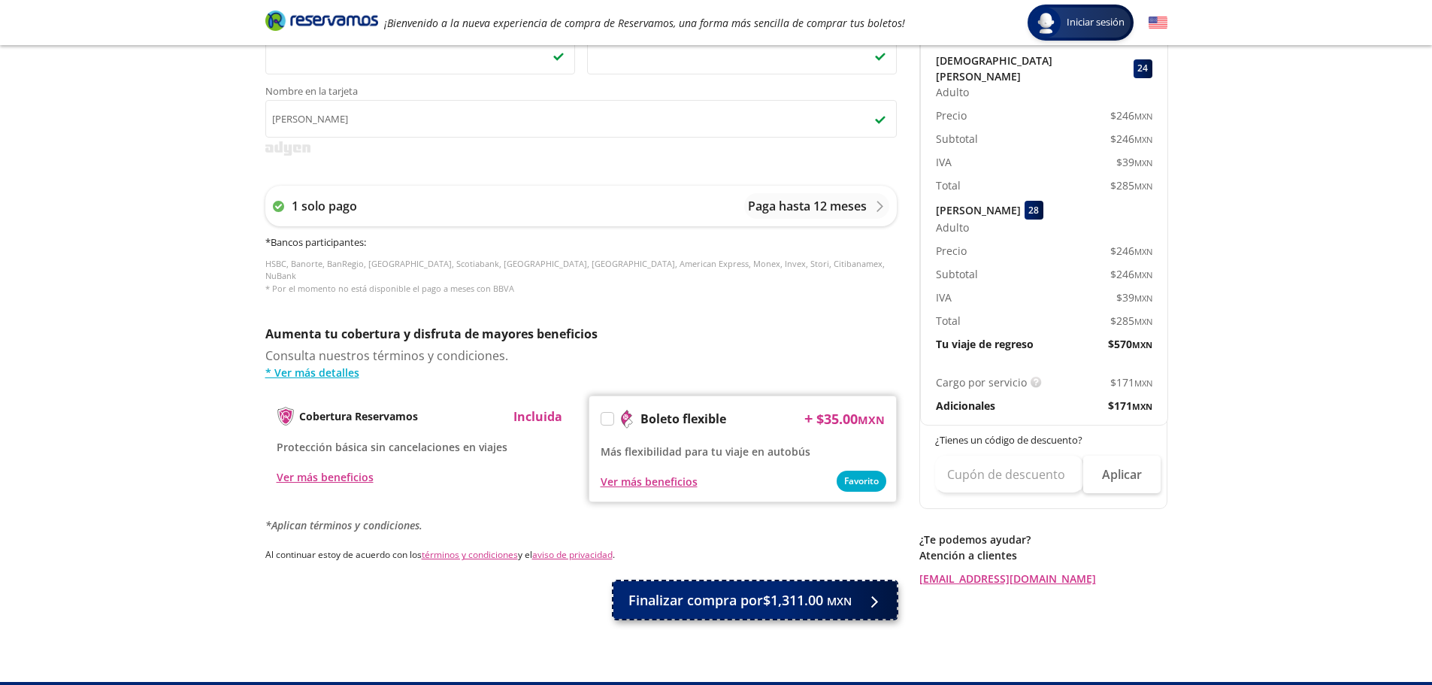
click at [738, 592] on span "Finalizar compra por $1,311.00 MXN" at bounding box center [740, 600] width 223 height 20
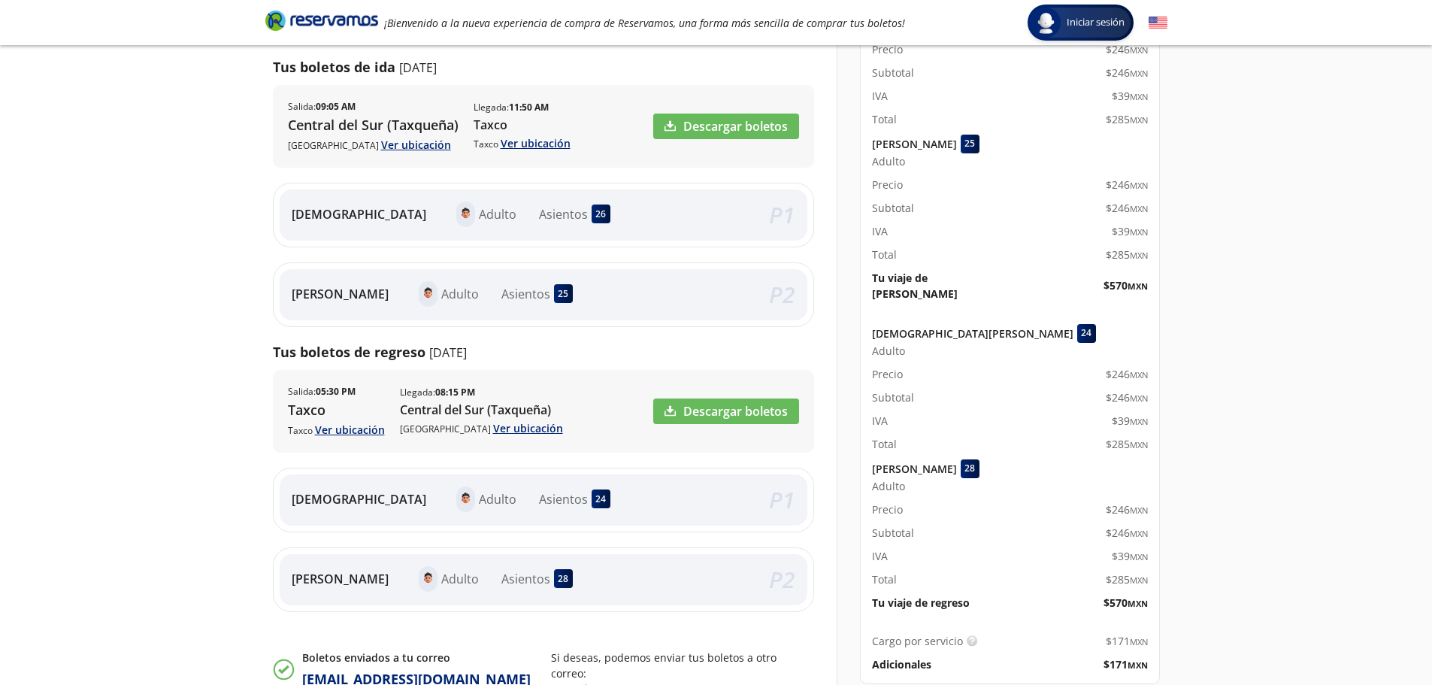
scroll to position [301, 0]
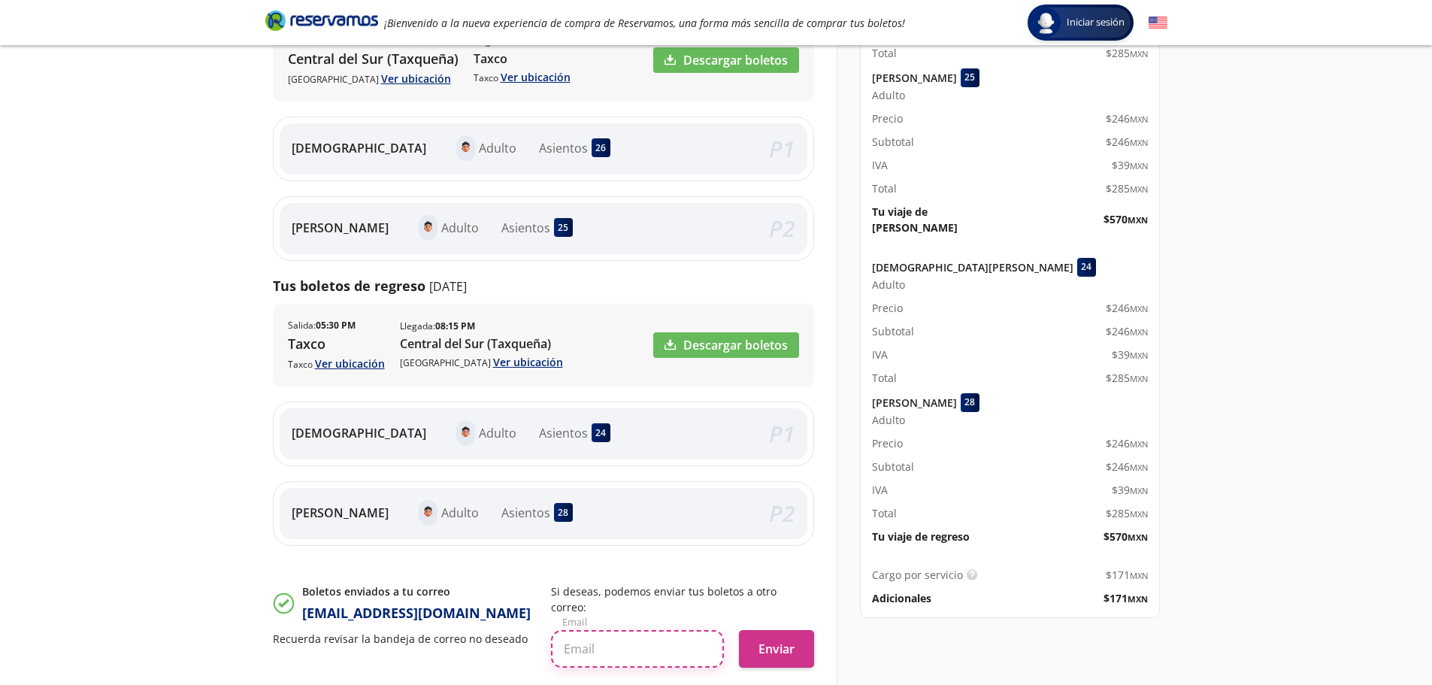
click at [620, 638] on input "text" at bounding box center [637, 649] width 173 height 38
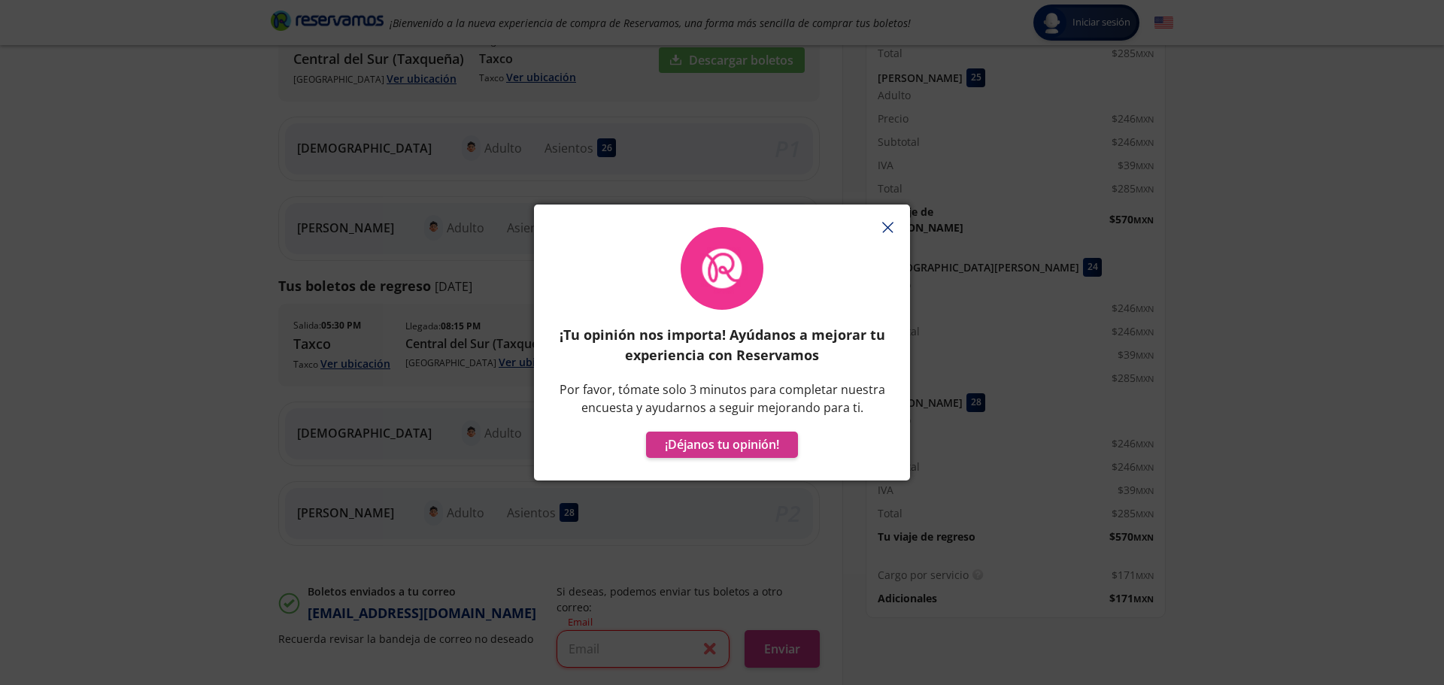
click at [882, 223] on line "button" at bounding box center [887, 228] width 10 height 10
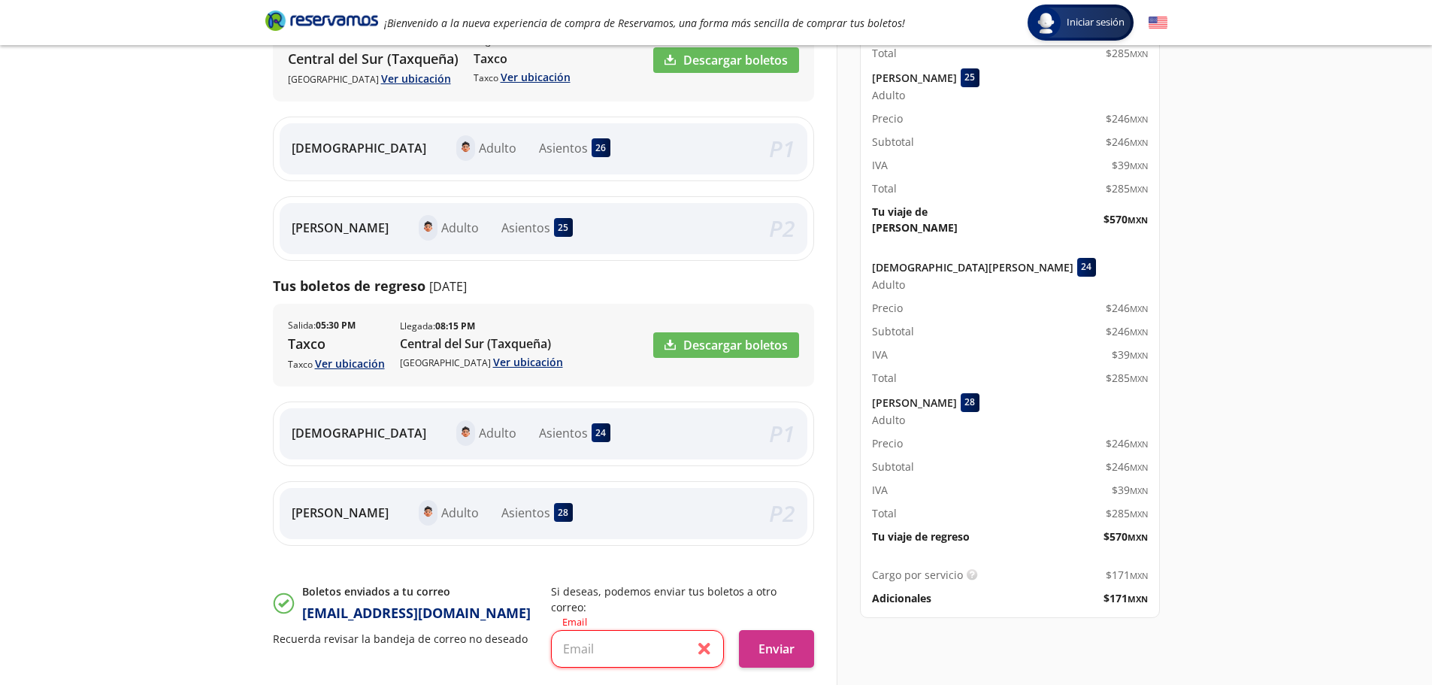
scroll to position [226, 0]
